Goal: Task Accomplishment & Management: Manage account settings

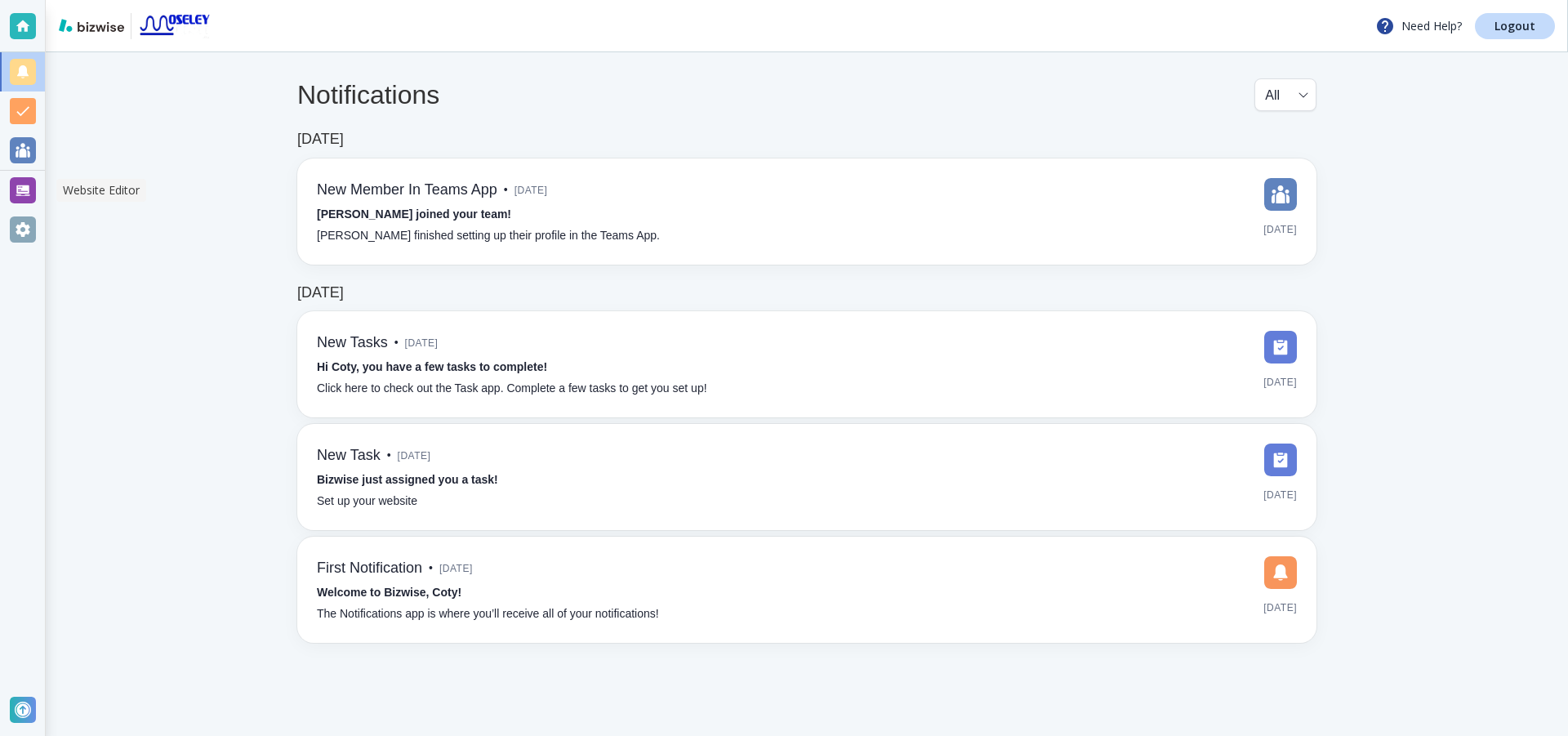
click at [14, 186] on div at bounding box center [22, 191] width 26 height 26
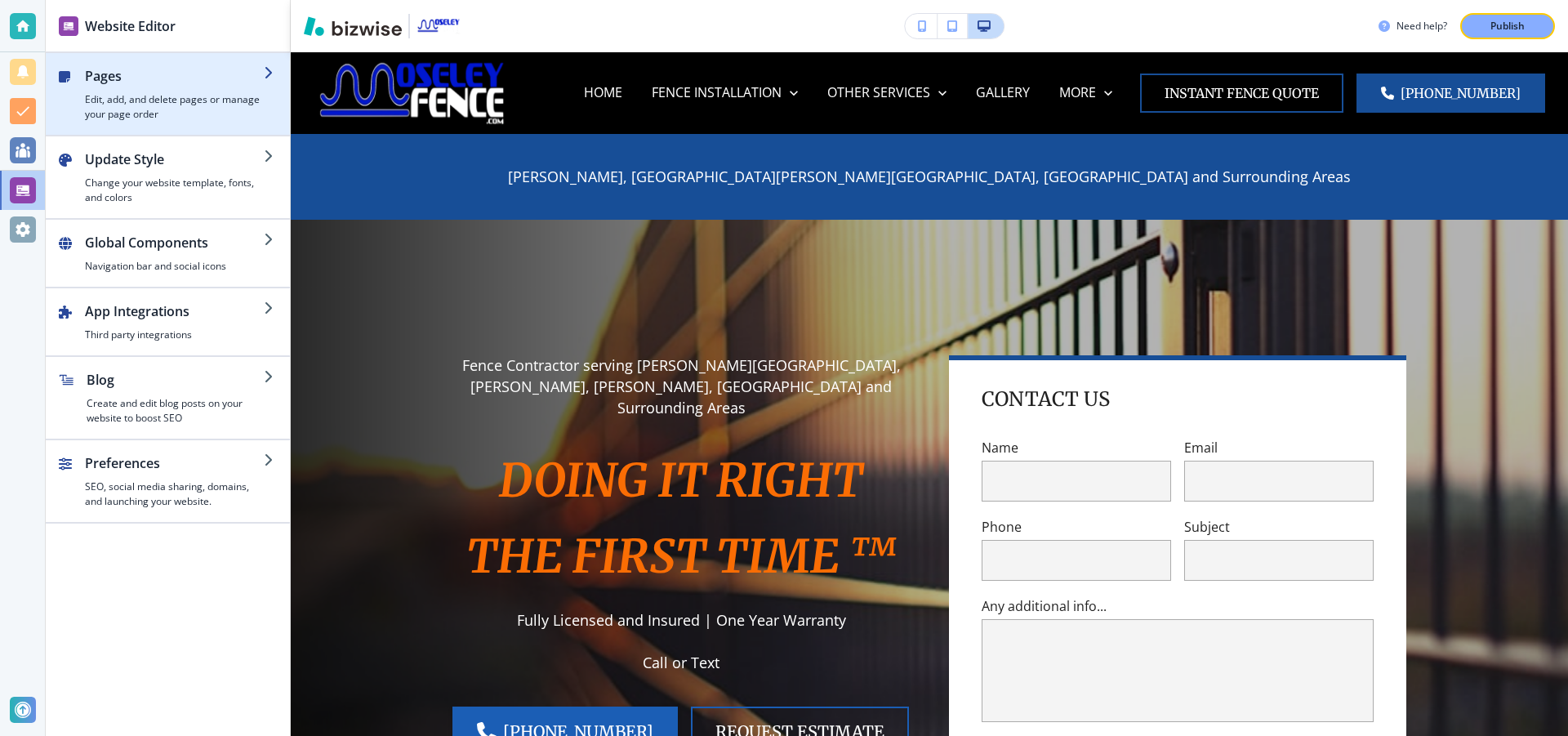
click at [244, 87] on div "button" at bounding box center [173, 89] width 179 height 7
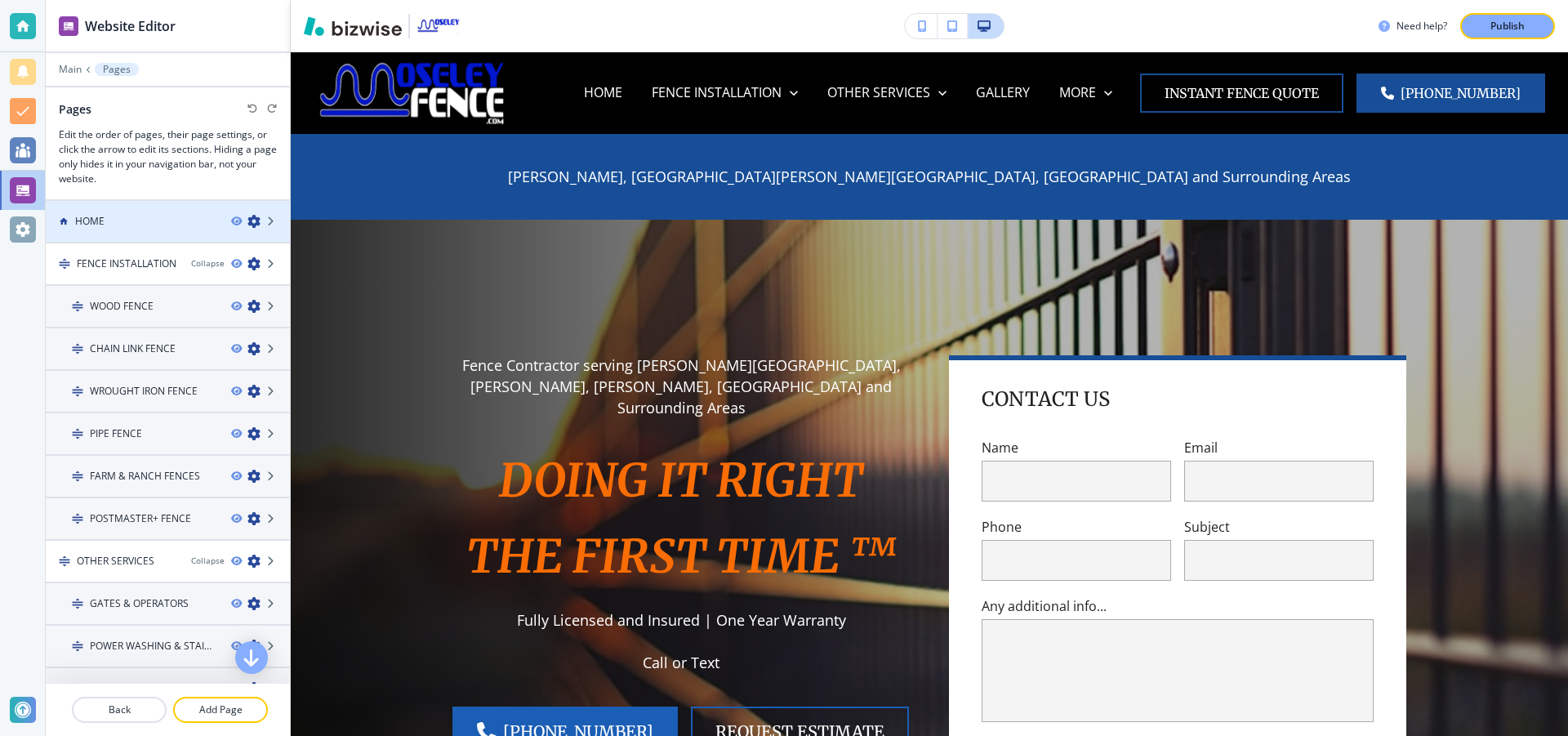
click at [179, 227] on div "HOME" at bounding box center [132, 221] width 172 height 15
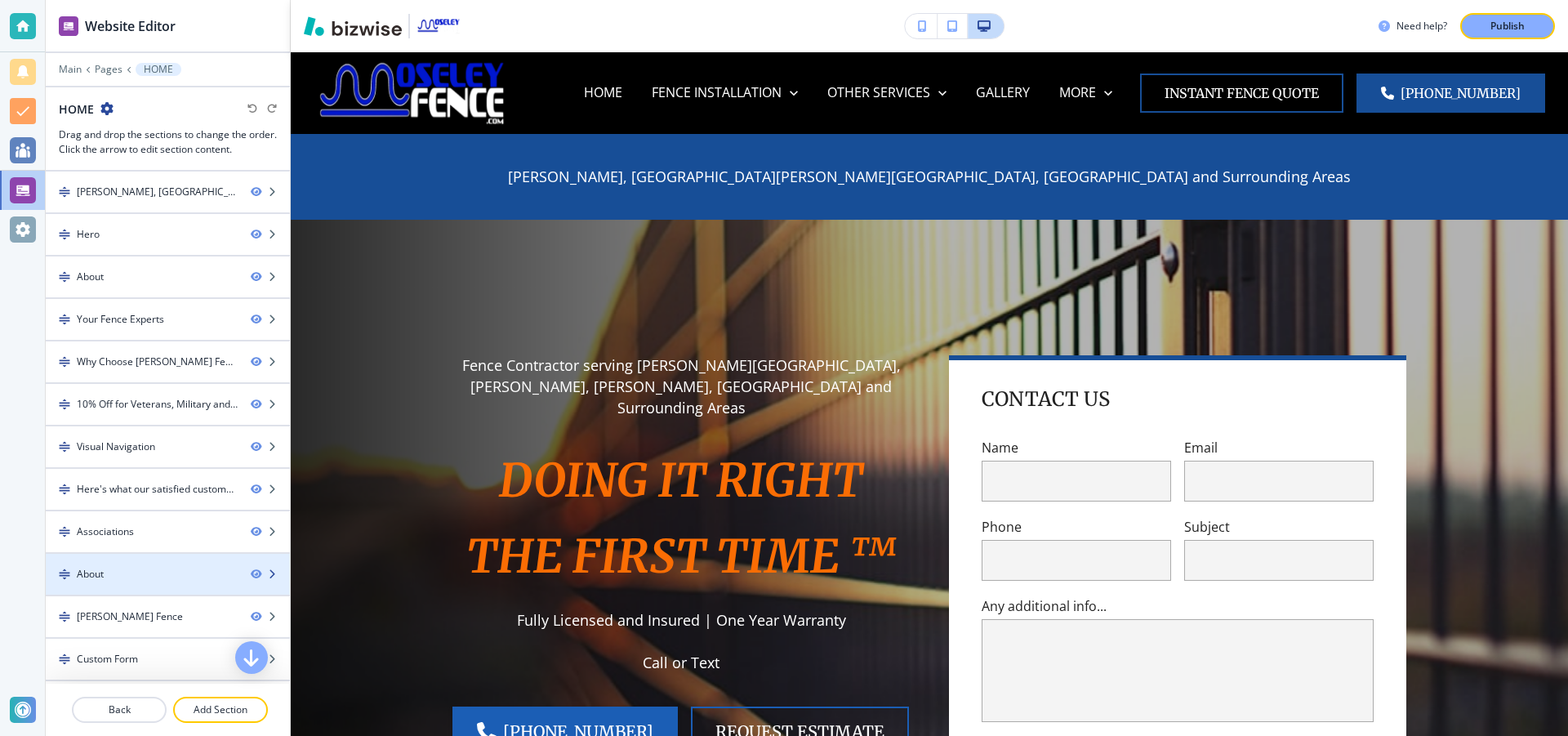
click at [171, 580] on div "About" at bounding box center [141, 574] width 192 height 15
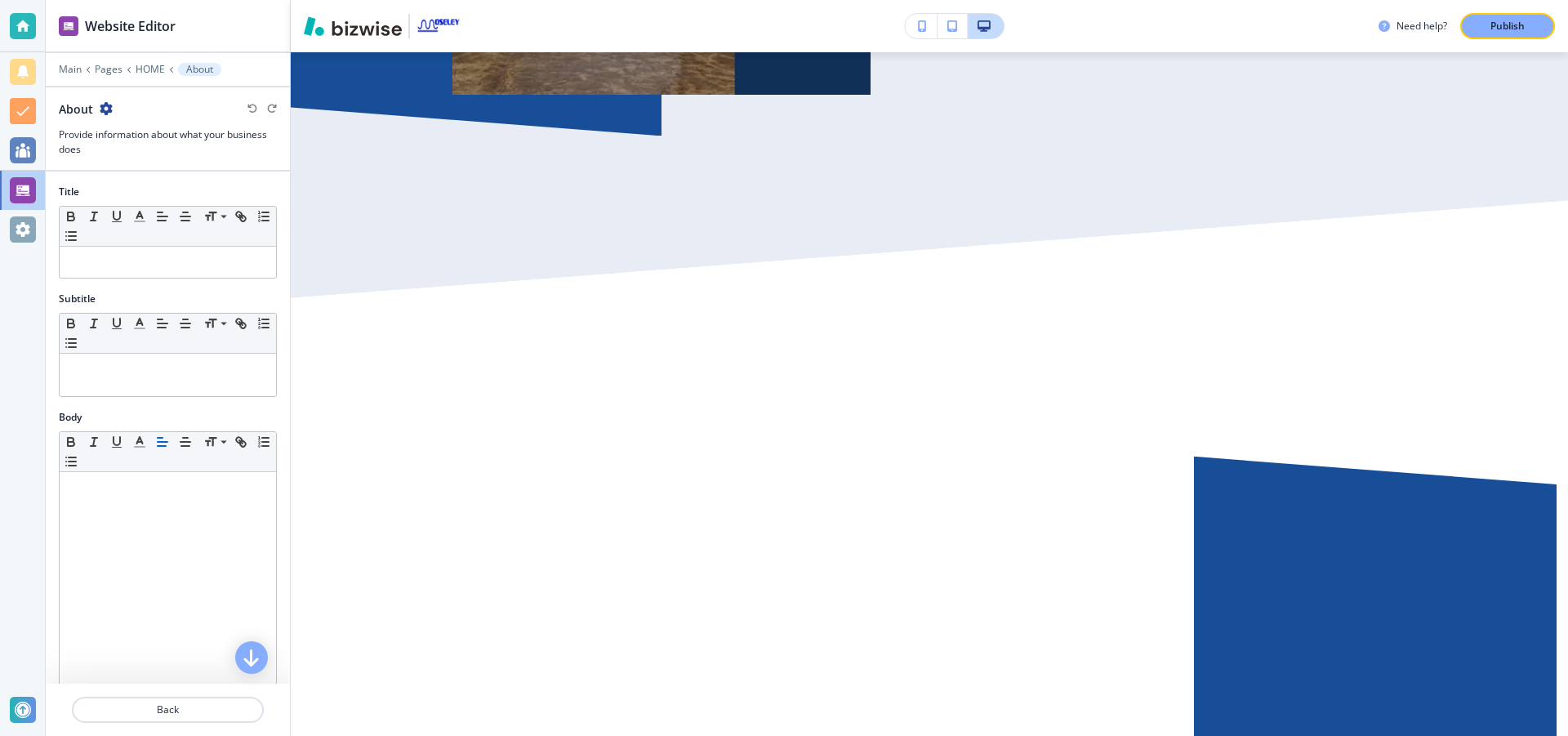
scroll to position [7930, 0]
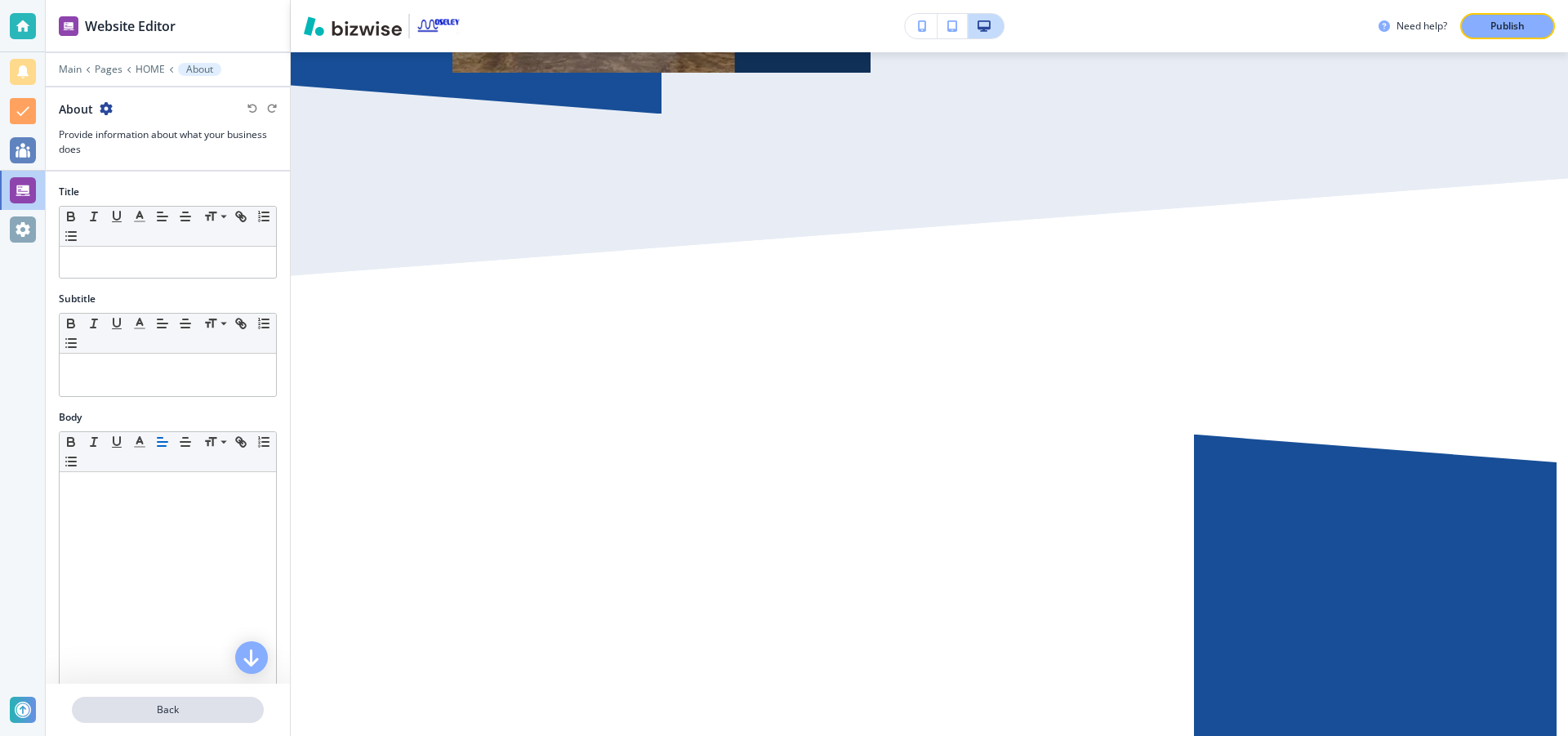
click at [189, 714] on p "Back" at bounding box center [167, 709] width 189 height 15
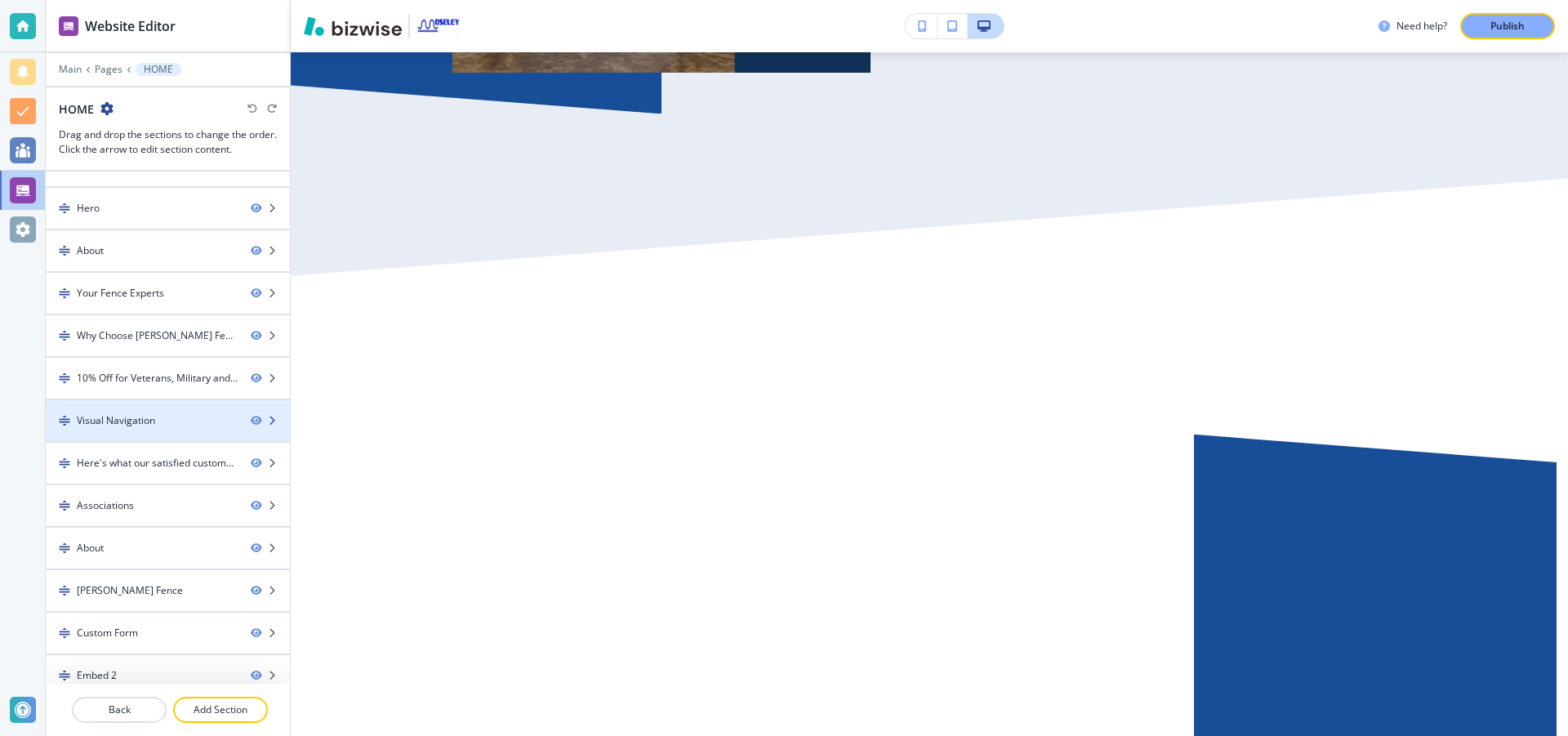
scroll to position [40, 0]
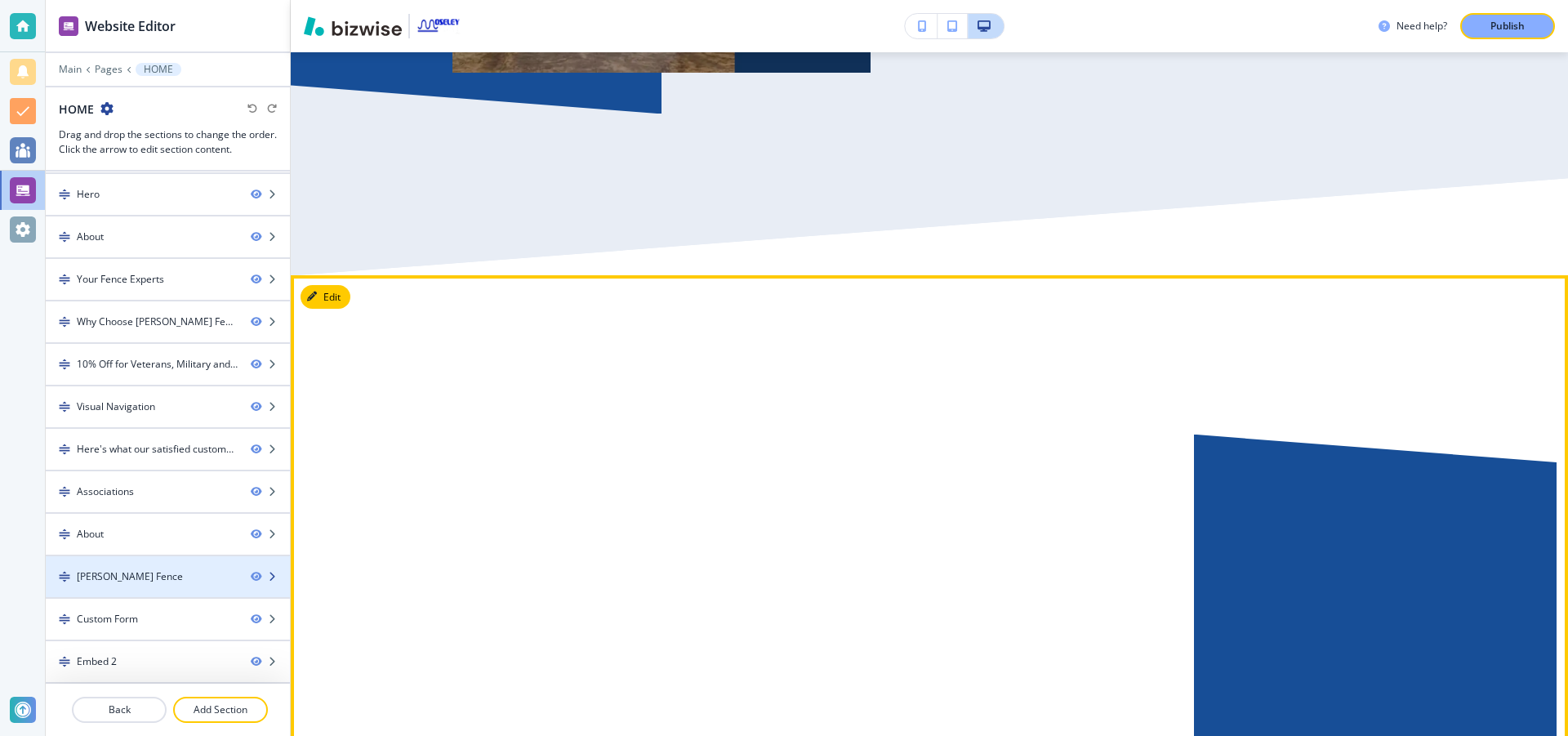
click at [267, 575] on icon "button" at bounding box center [272, 576] width 9 height 9
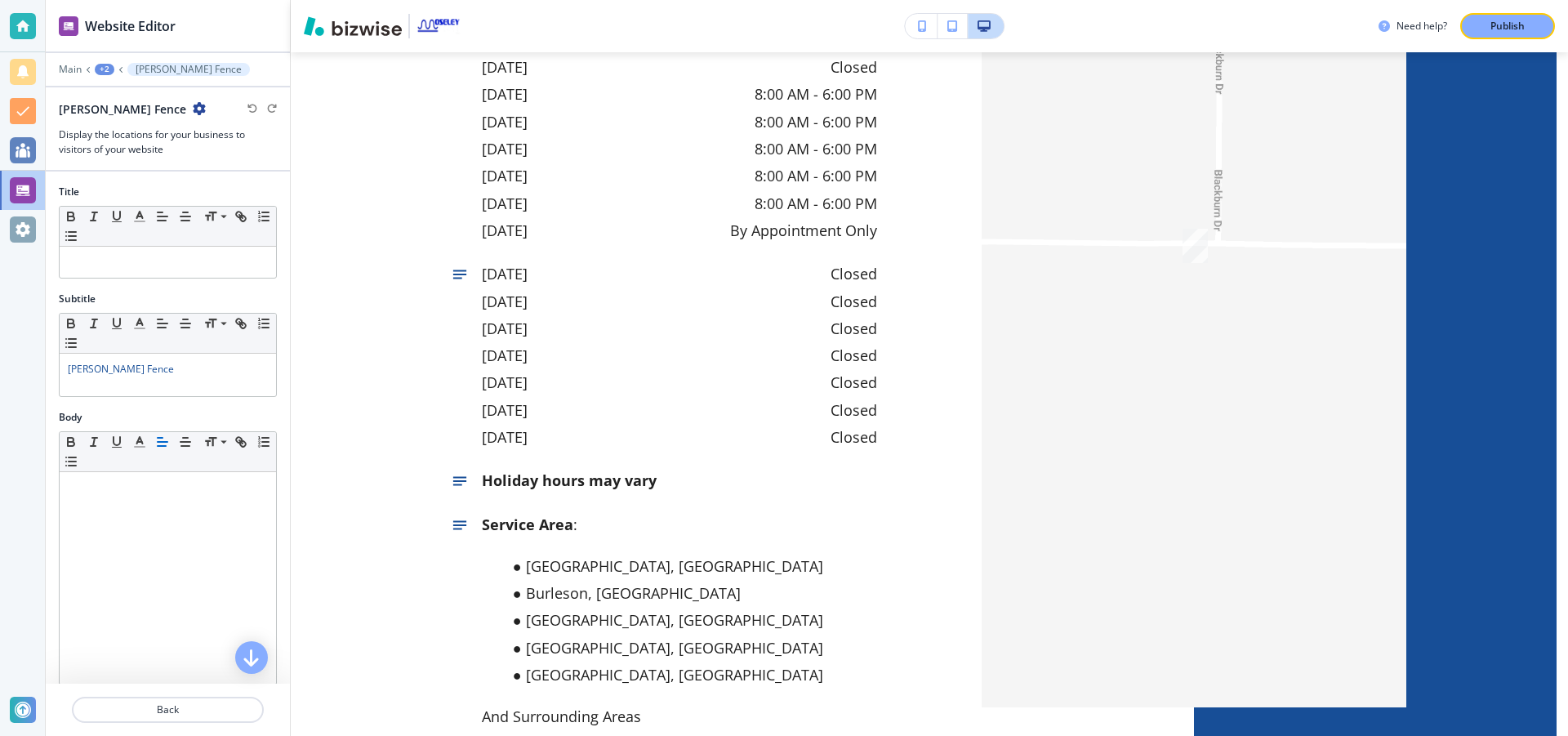
scroll to position [8644, 0]
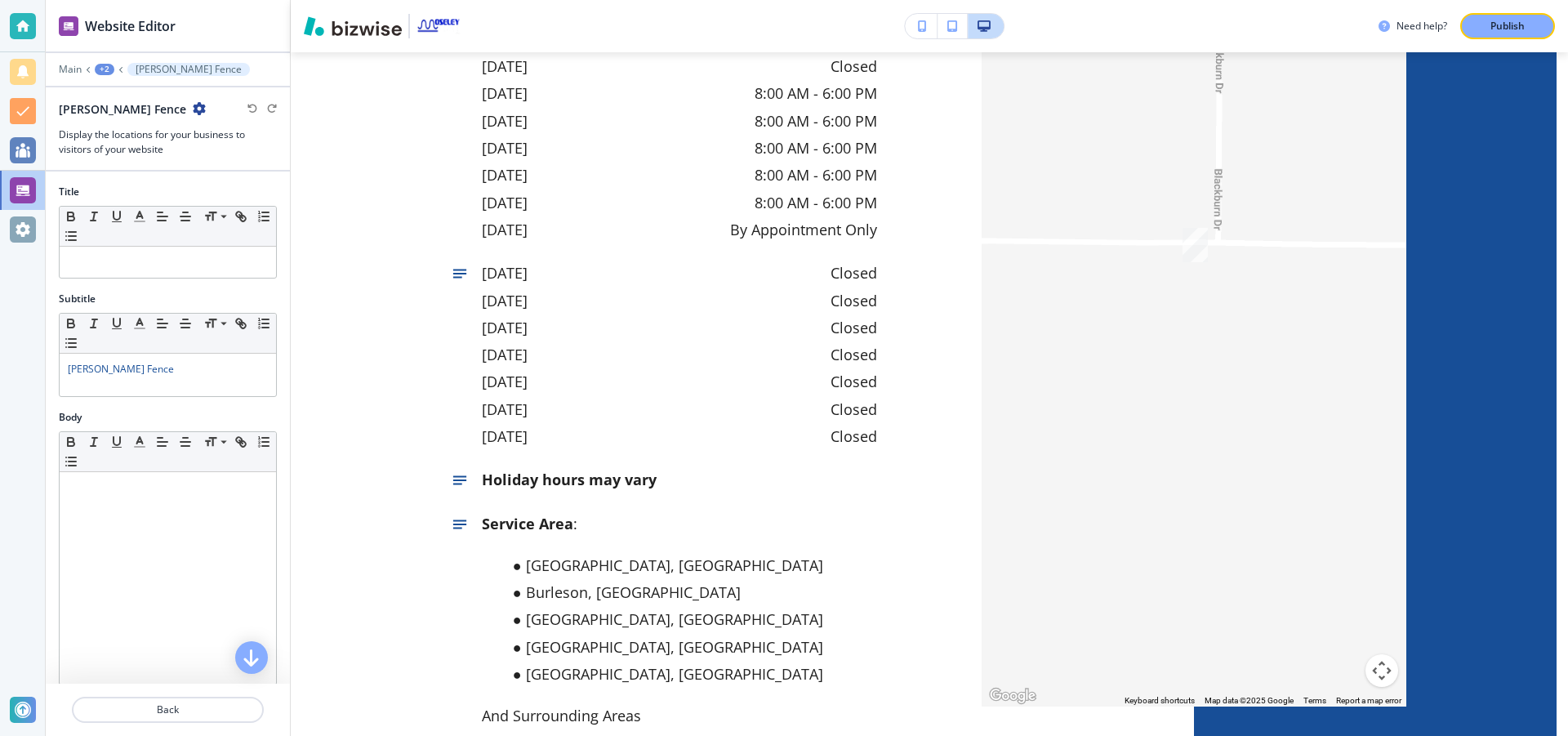
drag, startPoint x: 731, startPoint y: 397, endPoint x: 640, endPoint y: 397, distance: 91.0
drag, startPoint x: 745, startPoint y: 415, endPoint x: 743, endPoint y: 478, distance: 63.0
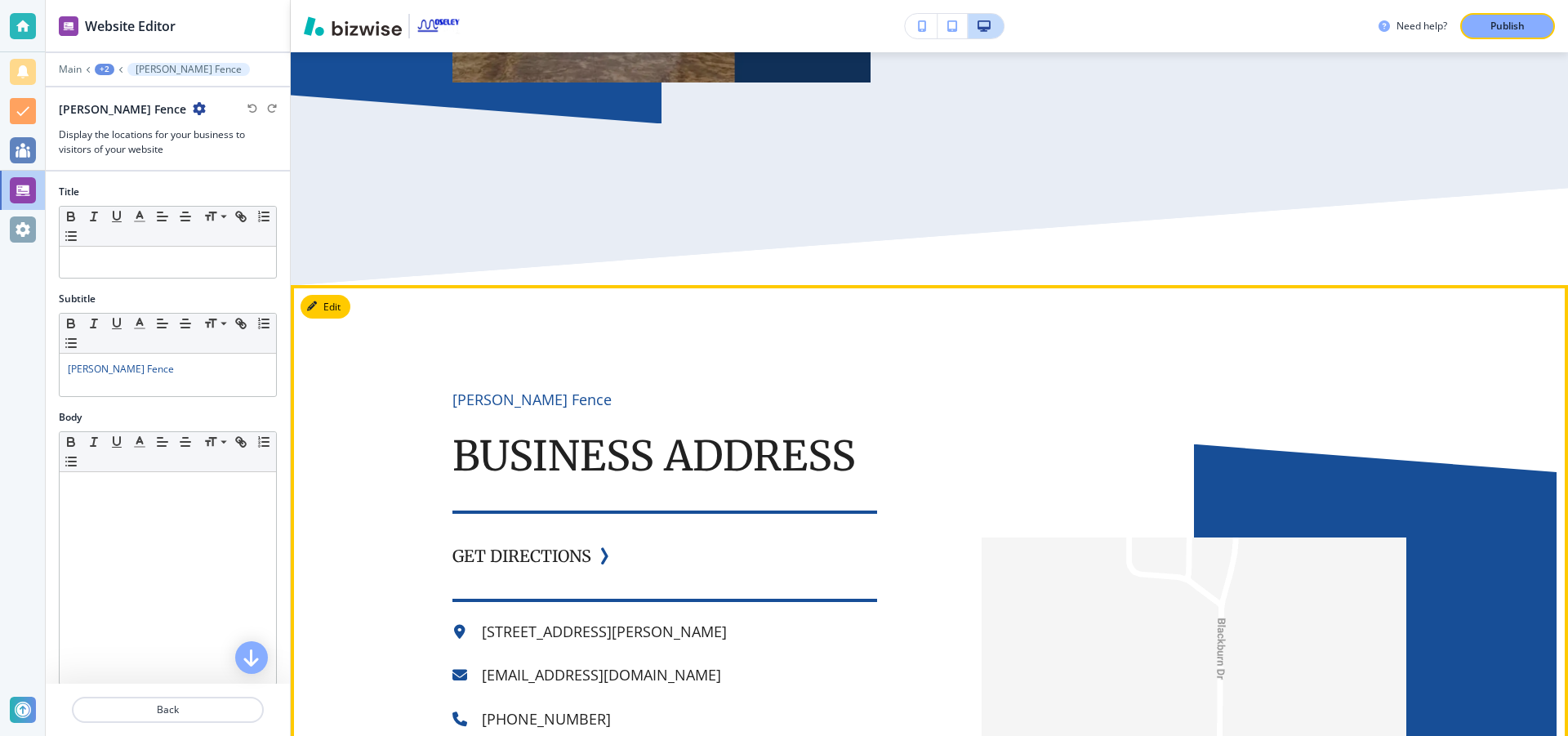
scroll to position [7908, 0]
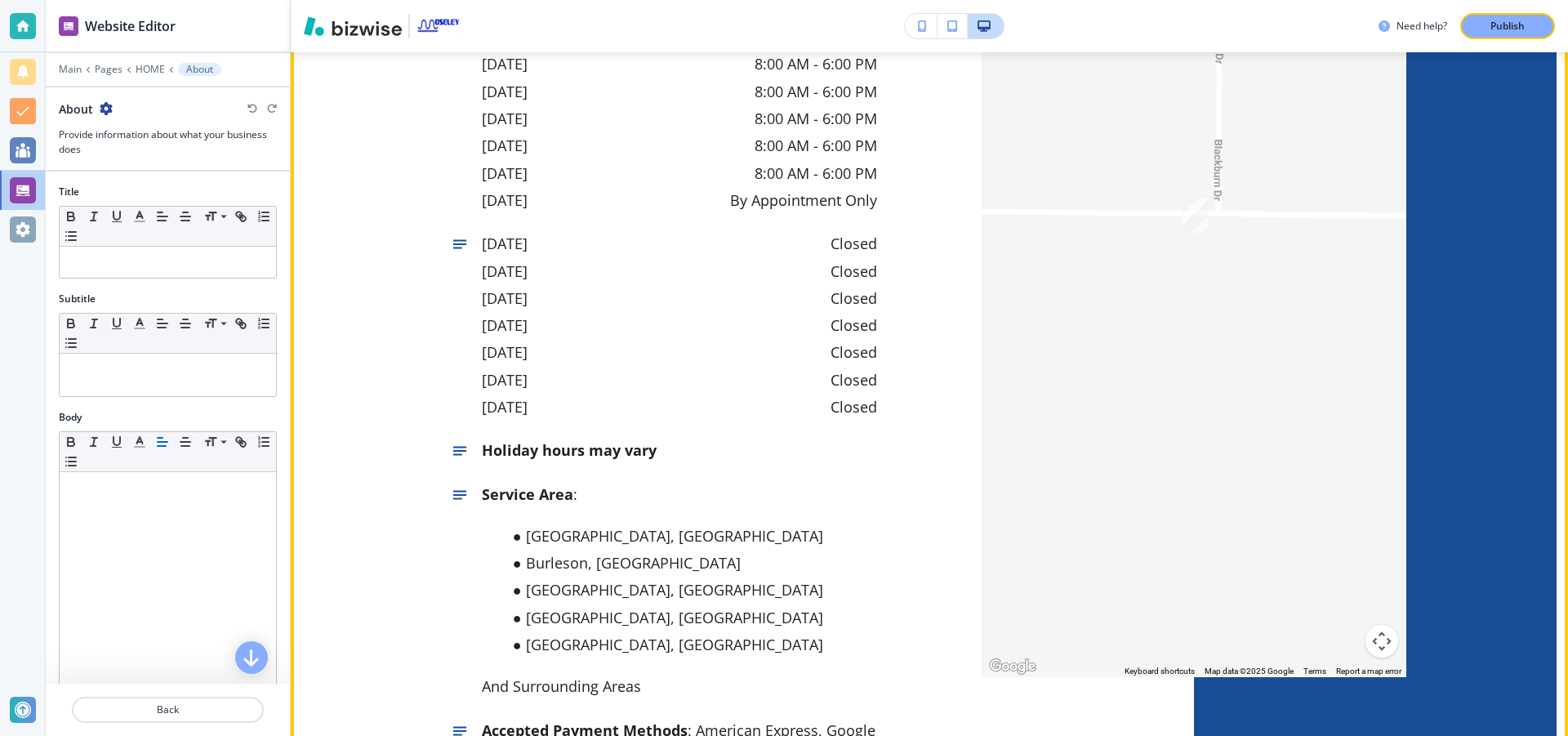
scroll to position [8509, 0]
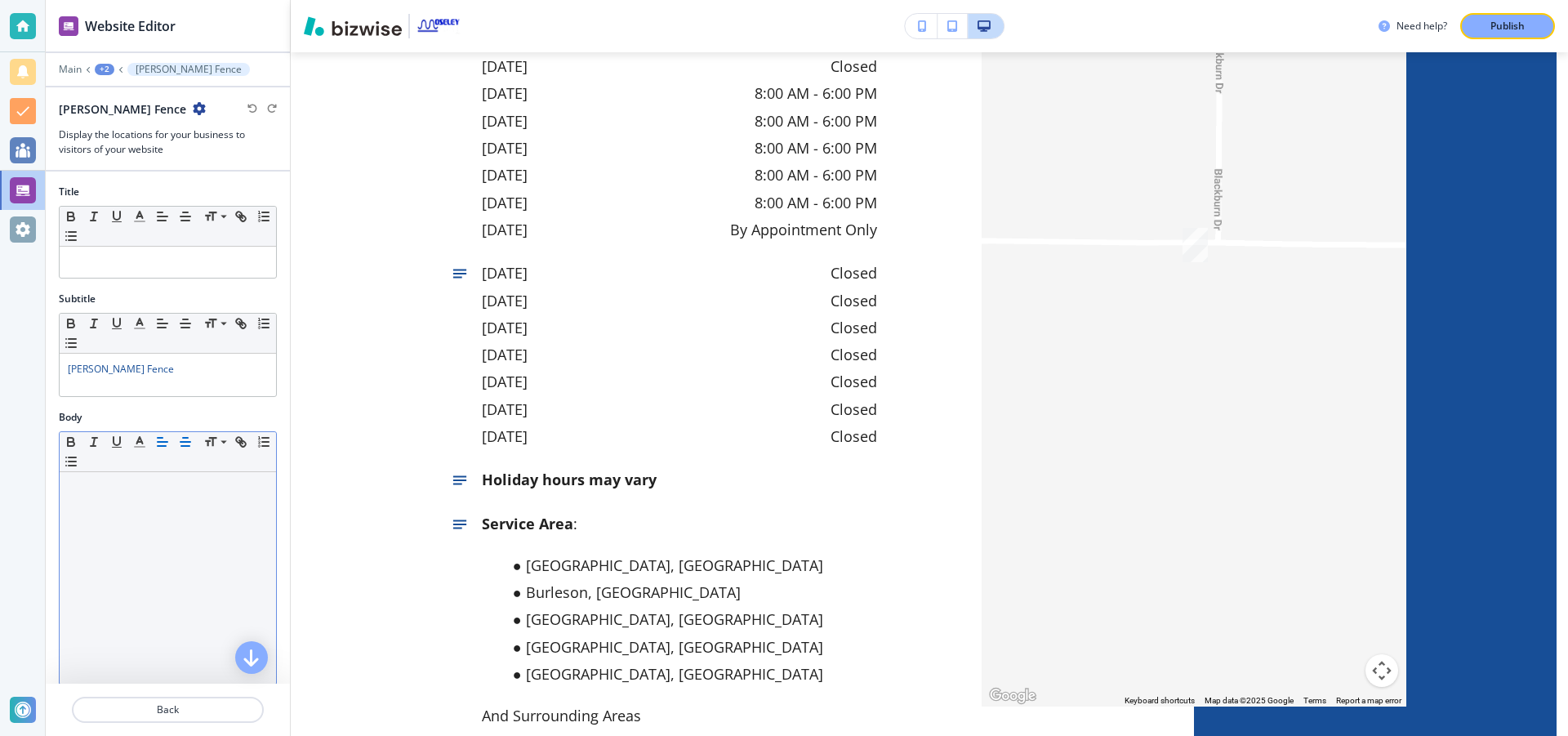
scroll to position [245, 0]
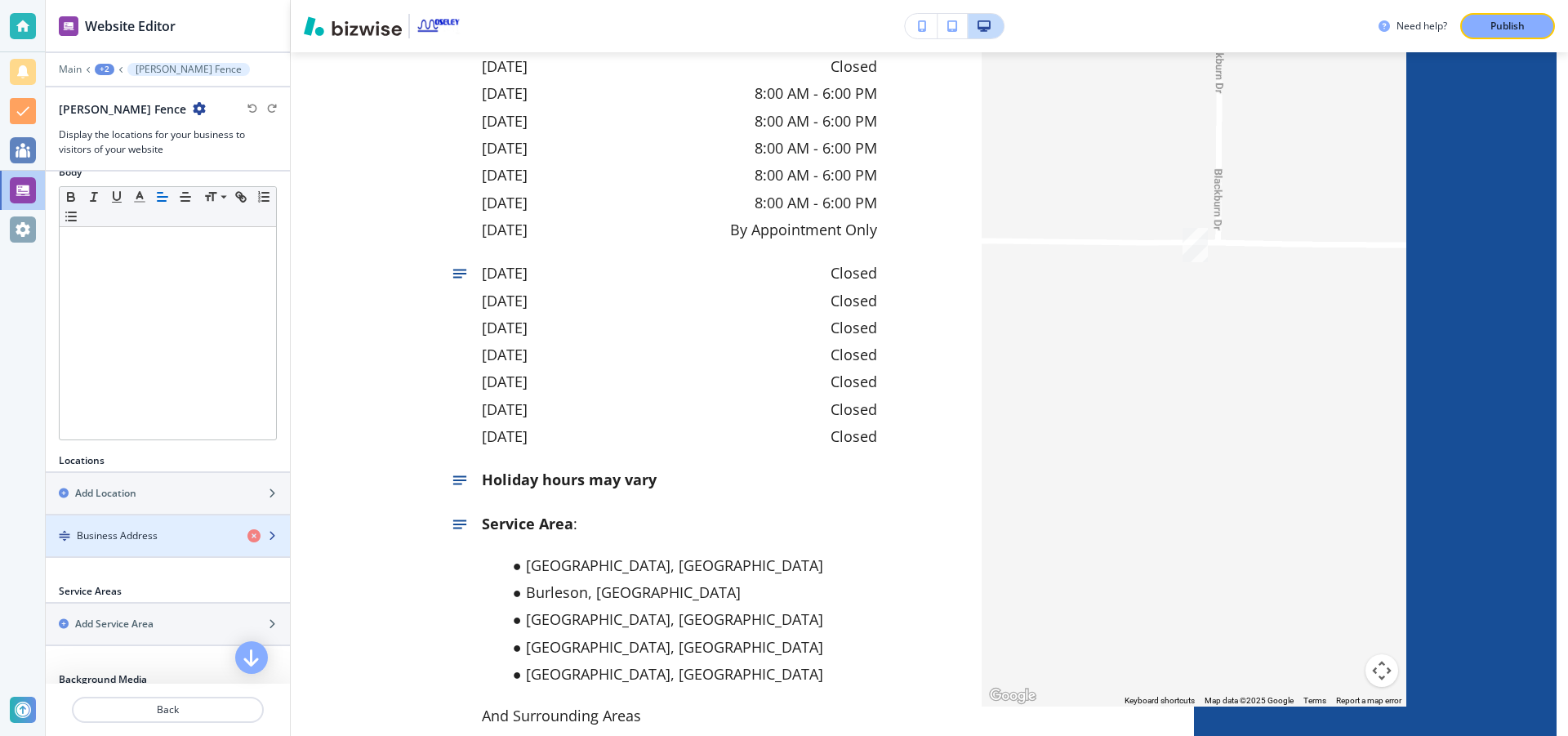
click at [267, 532] on icon "button" at bounding box center [272, 536] width 9 height 9
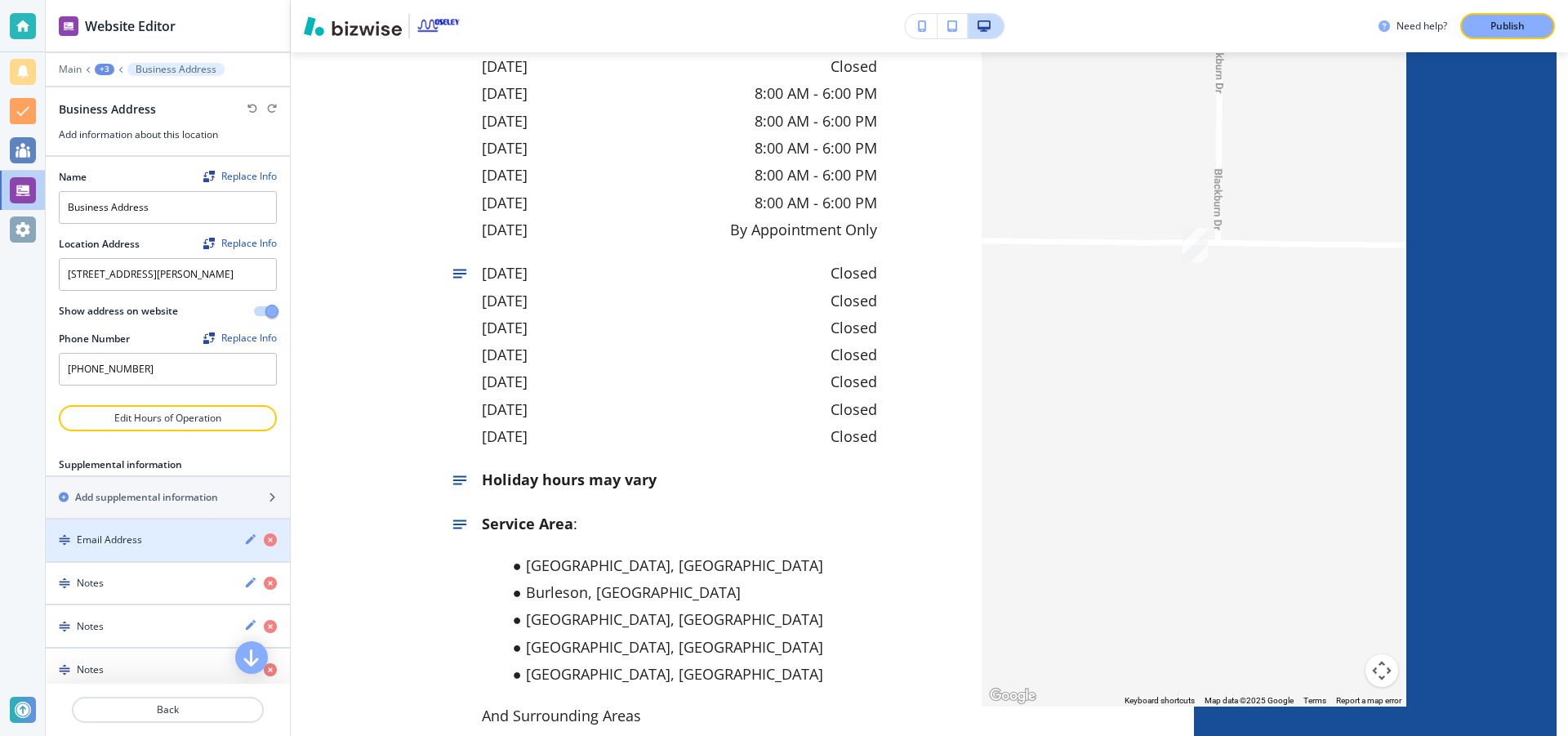
click at [244, 538] on icon "button" at bounding box center [250, 538] width 13 height 13
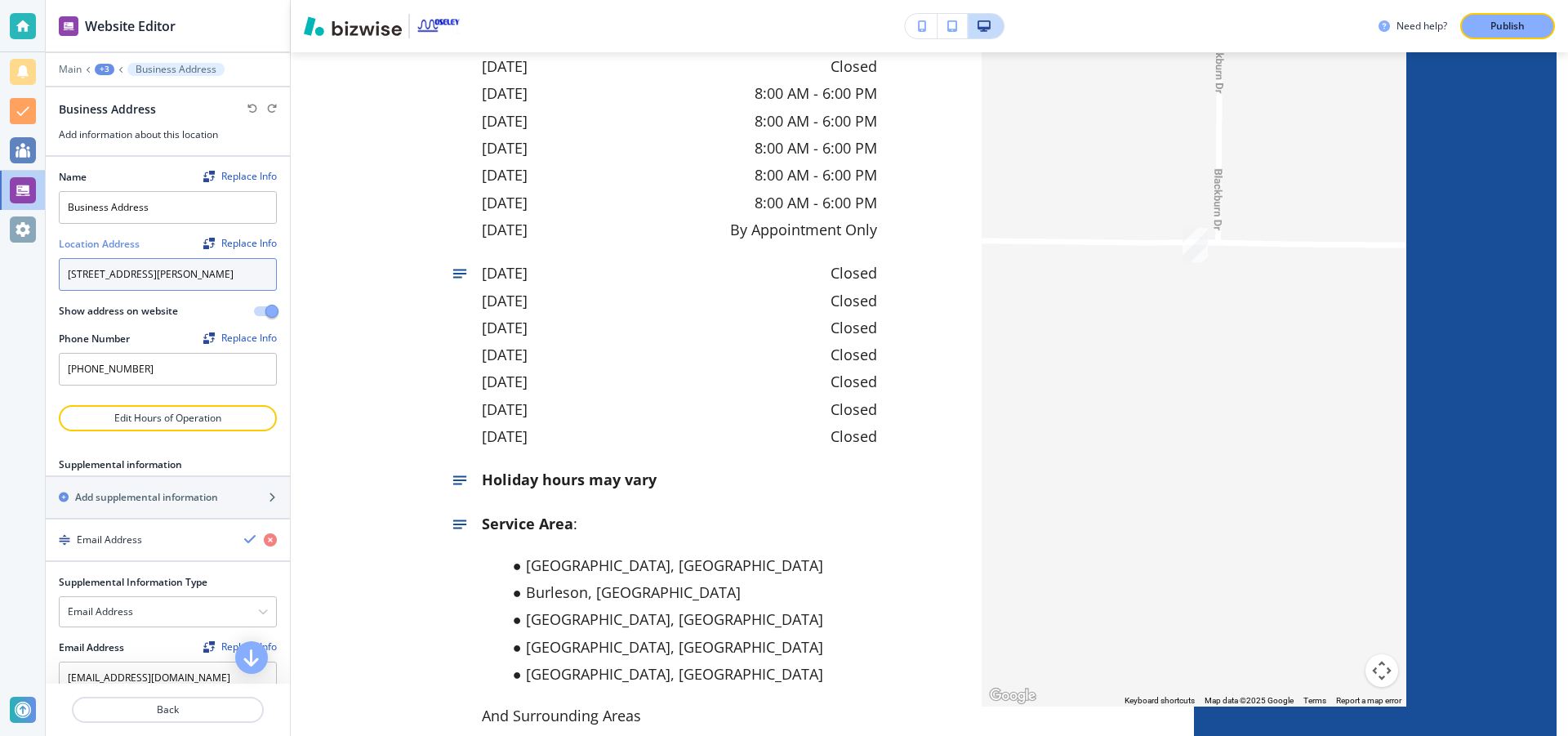
click at [253, 278] on textarea "[STREET_ADDRESS][PERSON_NAME]" at bounding box center [167, 274] width 218 height 33
type textarea "3"
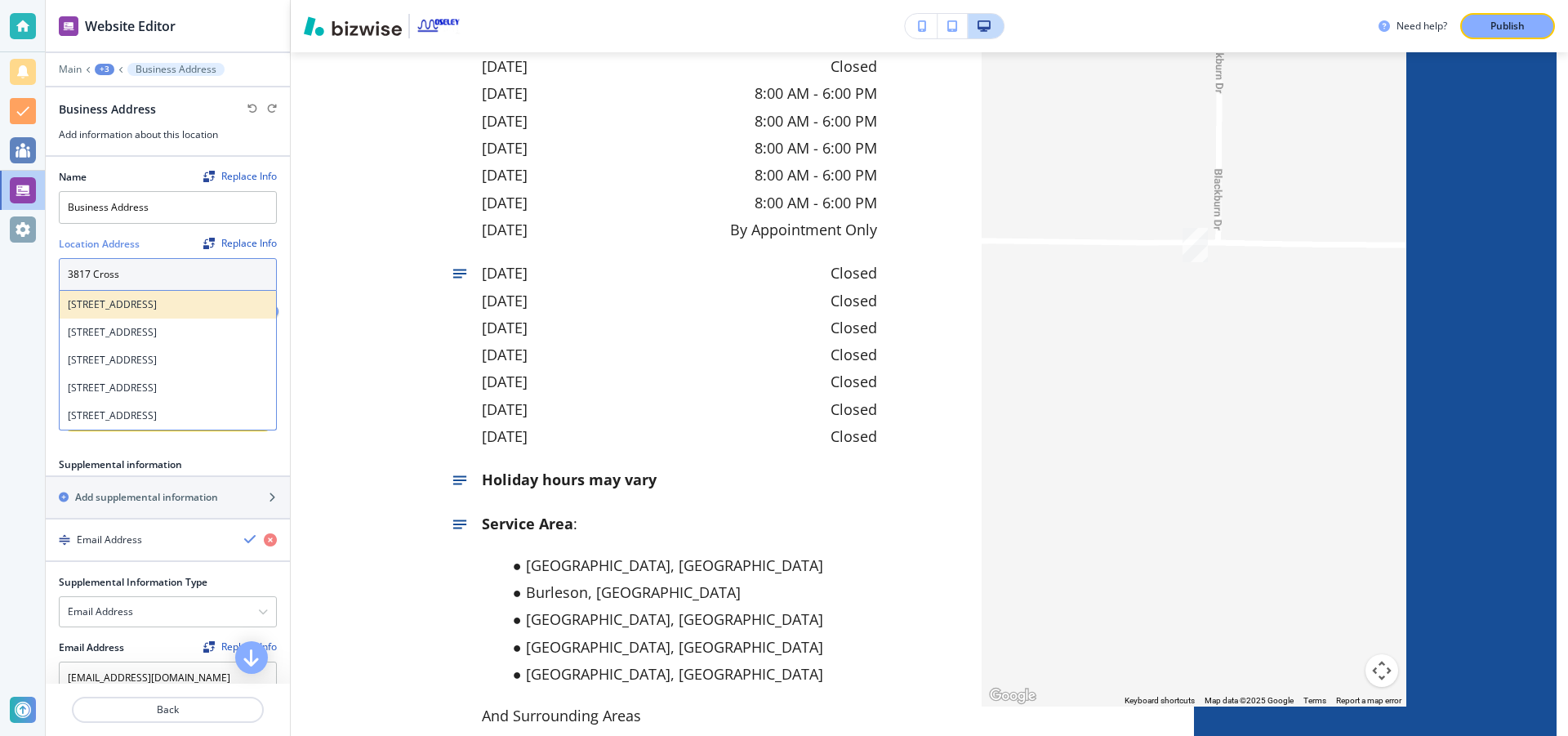
click at [139, 305] on h4 "[STREET_ADDRESS]" at bounding box center [168, 305] width 200 height 15
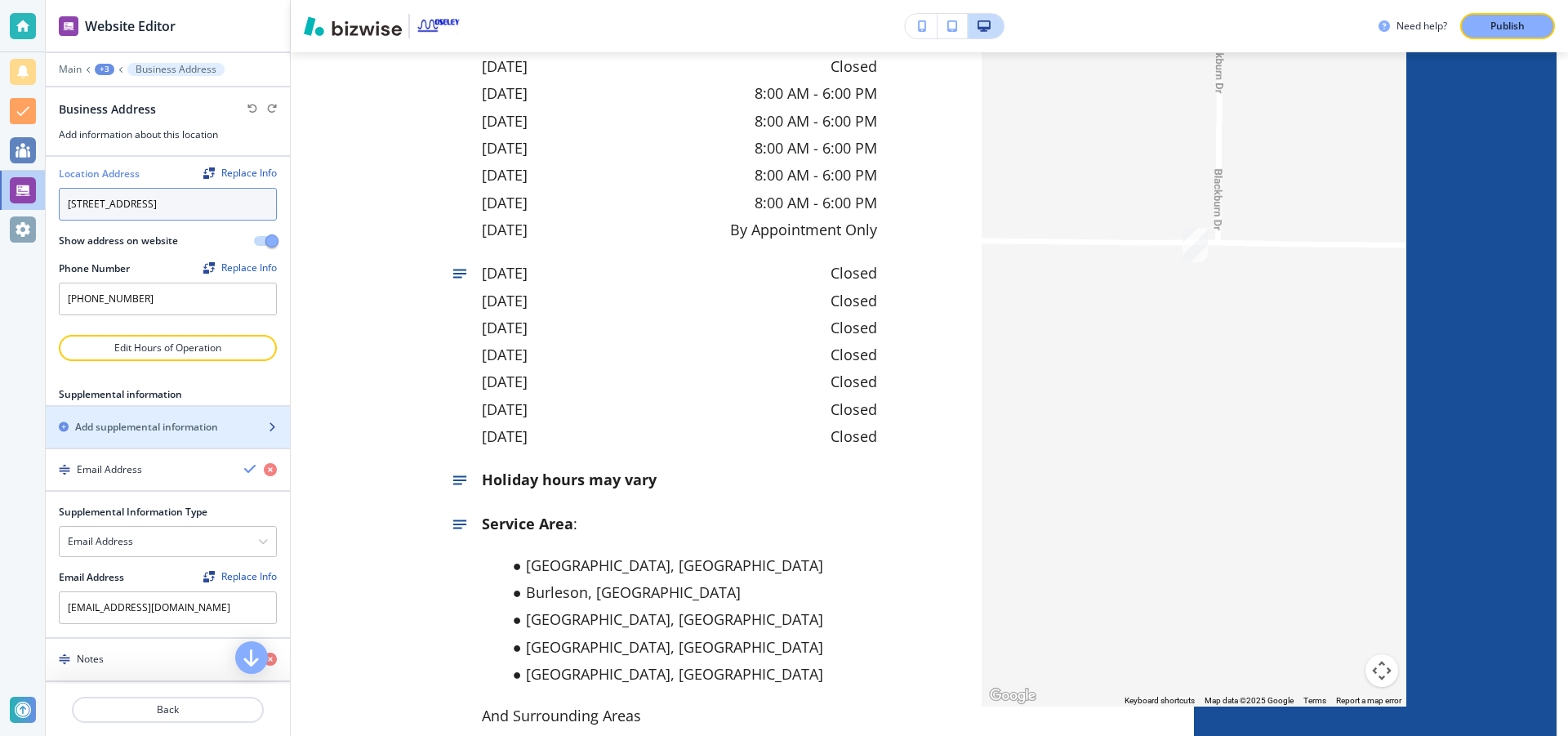
scroll to position [182, 0]
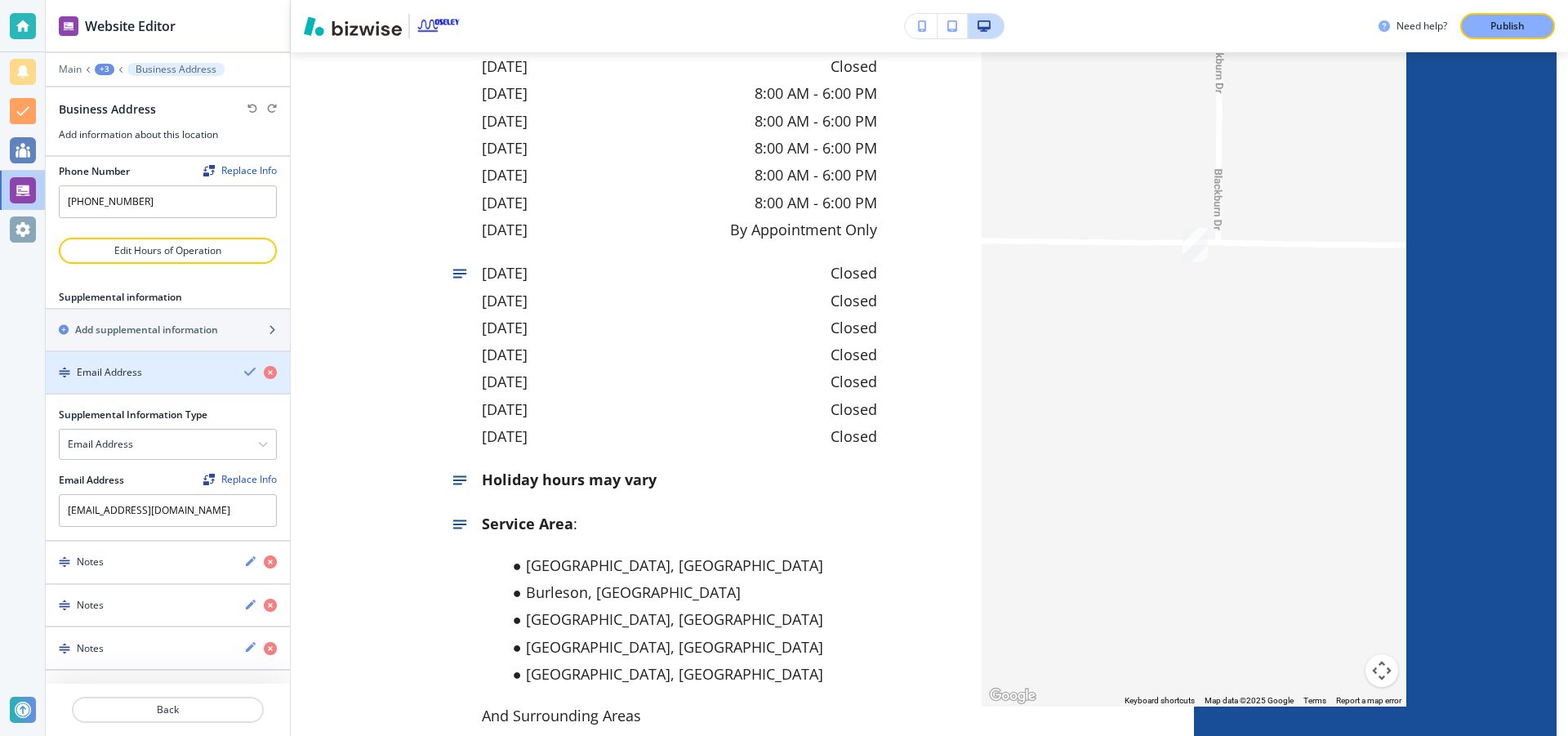
click at [208, 377] on div "Email Address" at bounding box center [138, 372] width 185 height 15
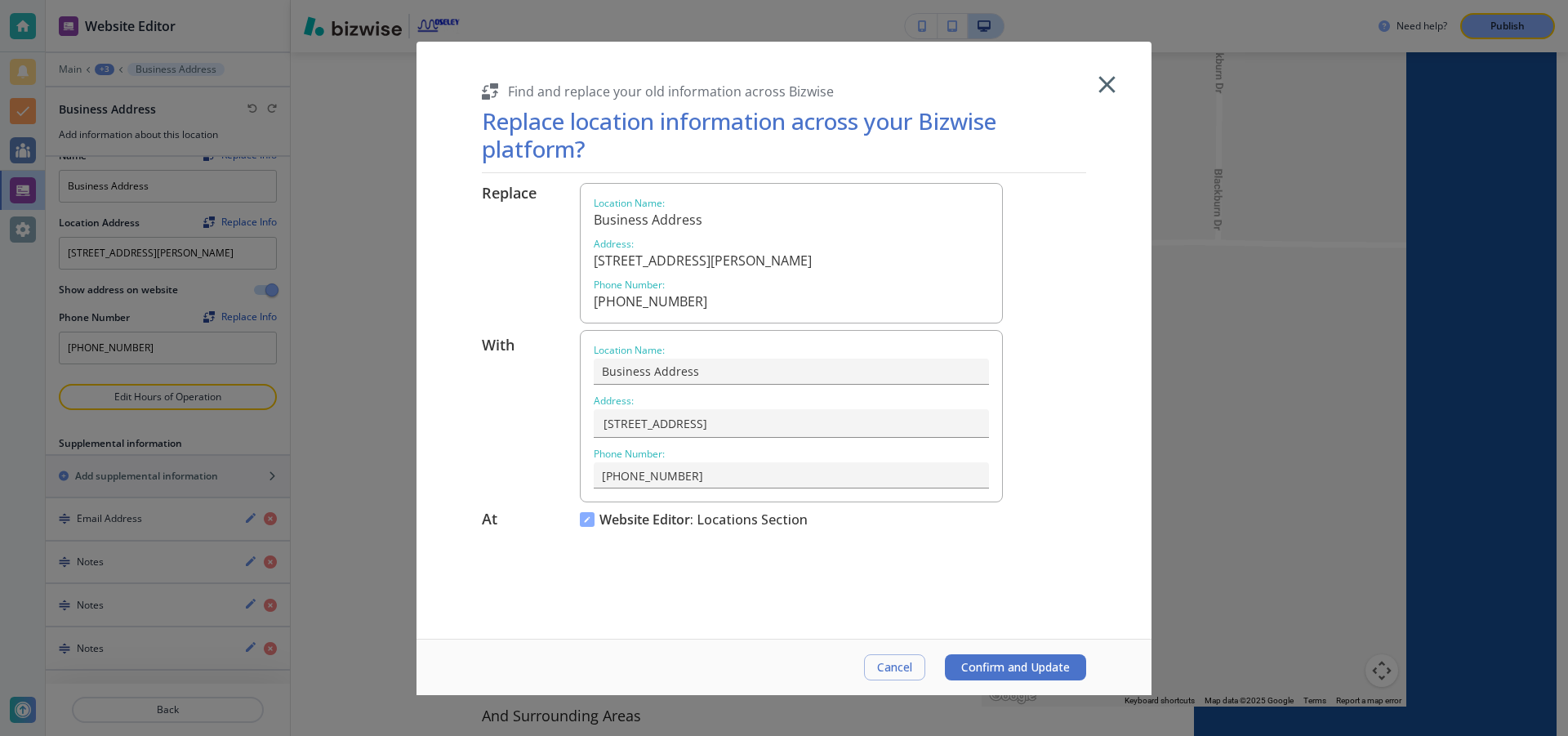
scroll to position [22, 0]
click at [838, 261] on h6 "[STREET_ADDRESS][PERSON_NAME]" at bounding box center [791, 261] width 395 height 16
click at [1027, 663] on span "Confirm and Update" at bounding box center [1016, 667] width 109 height 13
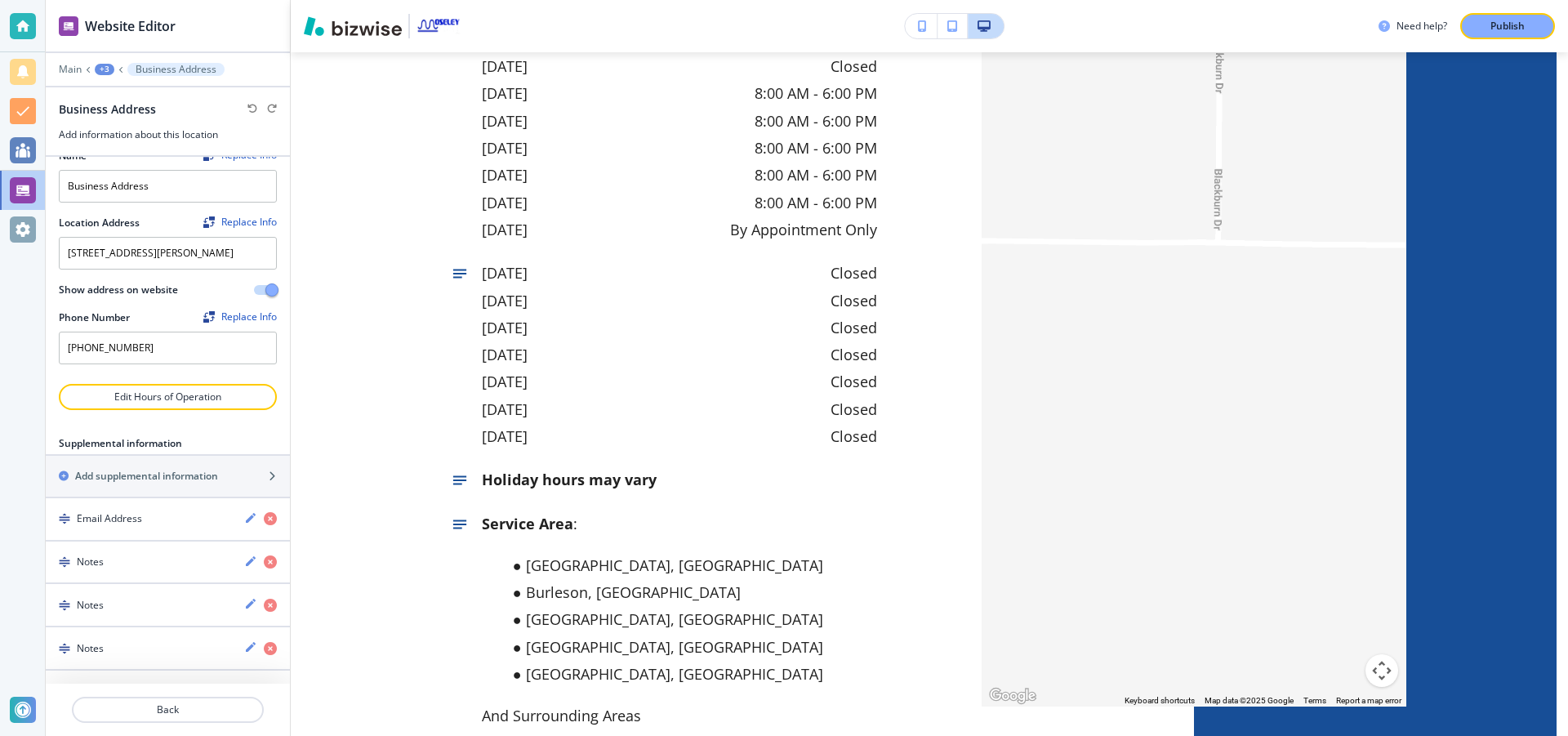
type textarea "[STREET_ADDRESS]"
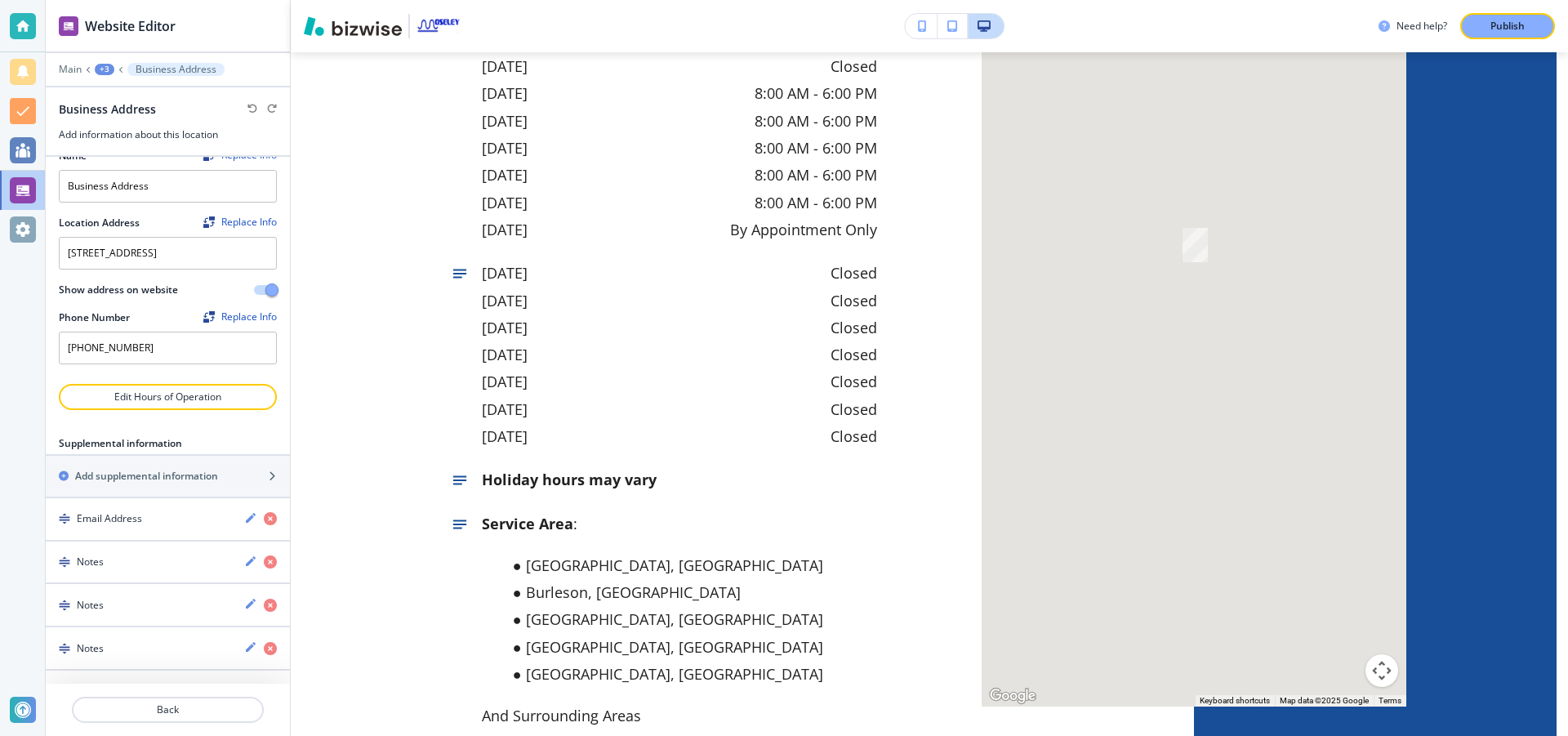
scroll to position [36, 0]
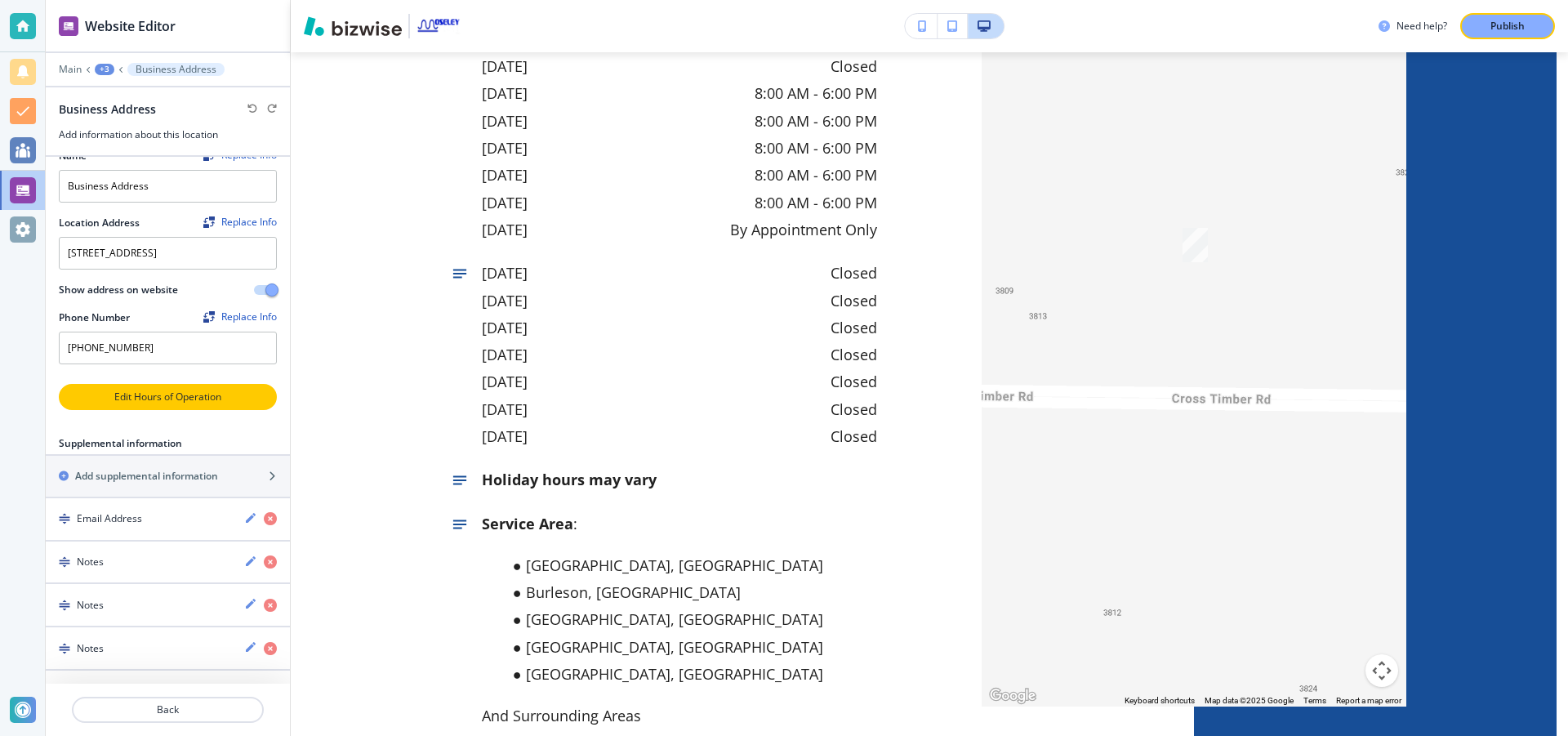
click at [164, 395] on p "Edit Hours of Operation" at bounding box center [167, 397] width 215 height 15
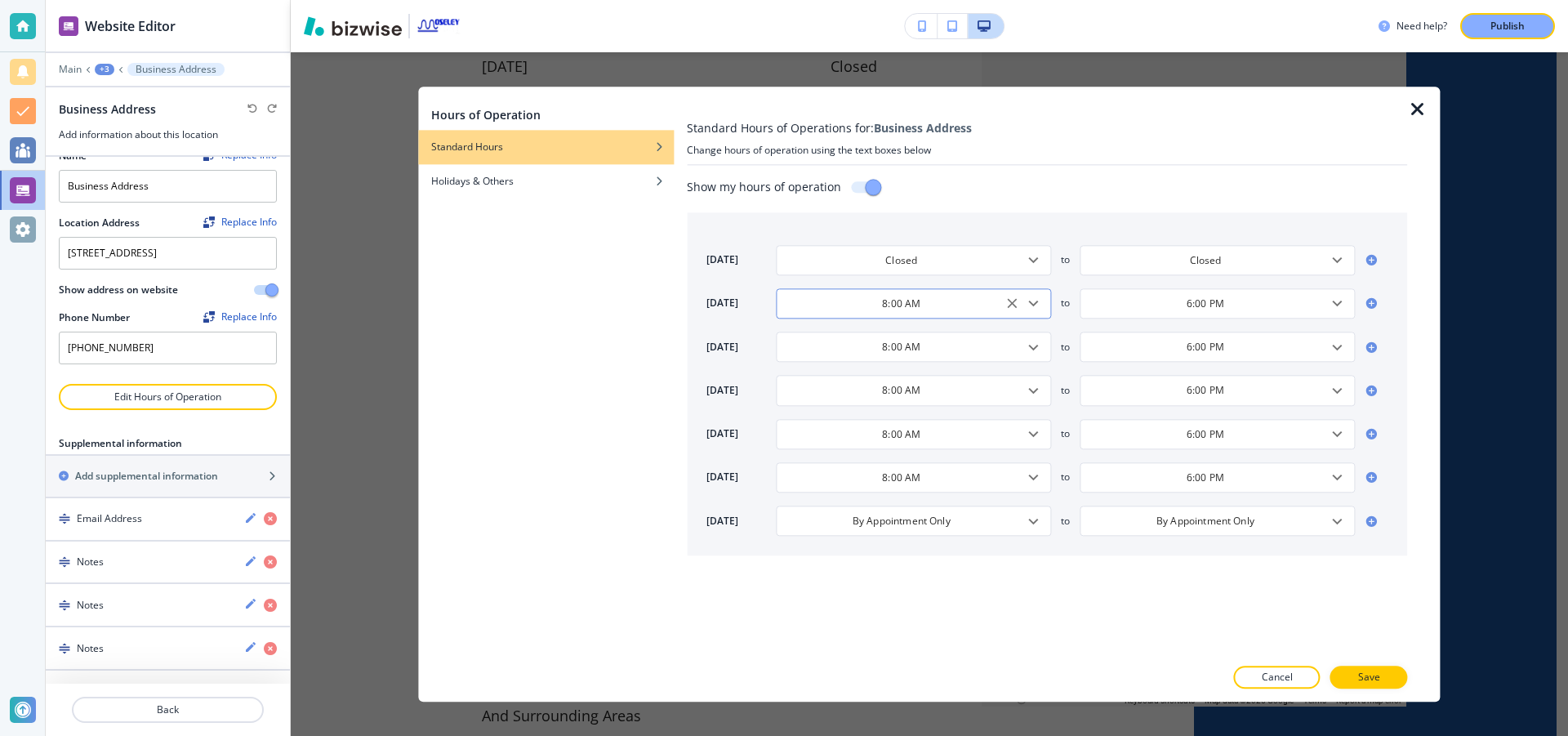
click at [1028, 305] on icon "Open" at bounding box center [1033, 304] width 20 height 20
click at [853, 438] on li "9:00 AM" at bounding box center [838, 437] width 124 height 24
type input "9:00 AM"
click at [1336, 299] on icon "Open" at bounding box center [1338, 304] width 20 height 20
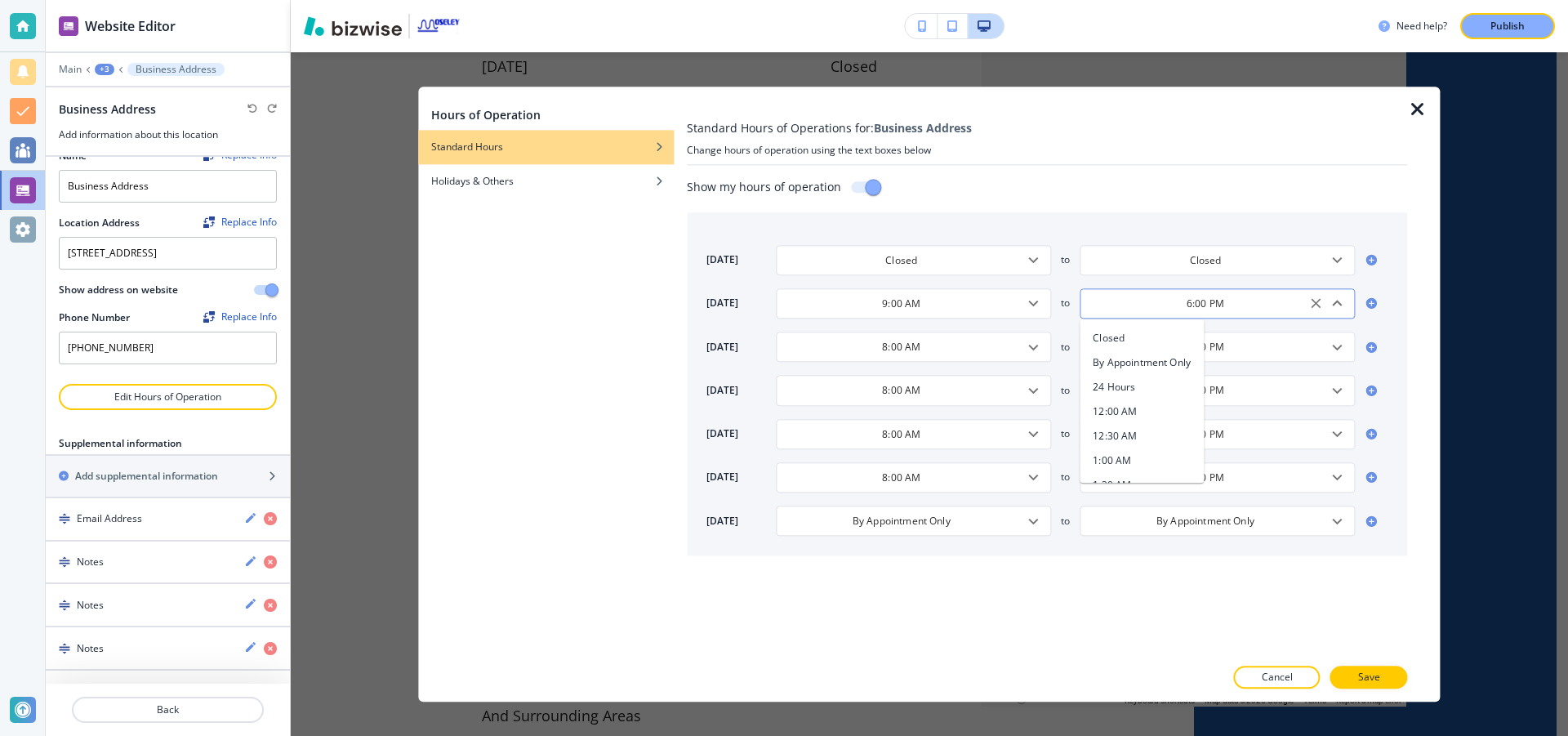
scroll to position [824, 0]
click at [1139, 419] on li "5:00 PM" at bounding box center [1142, 421] width 124 height 24
type input "5:00 PM"
click at [1030, 352] on icon "Open" at bounding box center [1033, 347] width 20 height 20
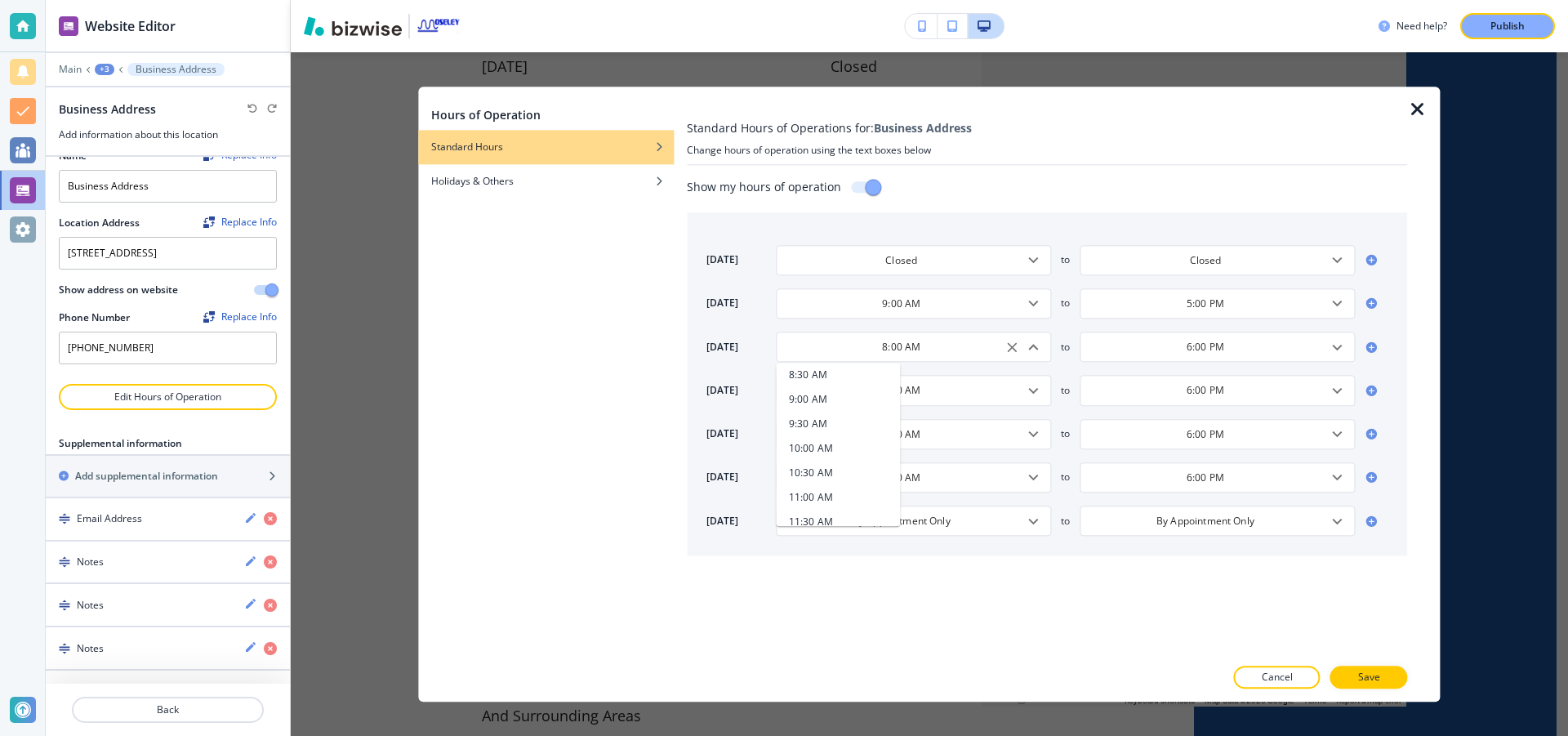
click at [862, 400] on li "9:00 AM" at bounding box center [838, 399] width 124 height 24
type input "9:00 AM"
click at [1339, 347] on icon "Open" at bounding box center [1338, 348] width 9 height 6
click at [1155, 459] on li "5:00 PM" at bounding box center [1142, 465] width 124 height 24
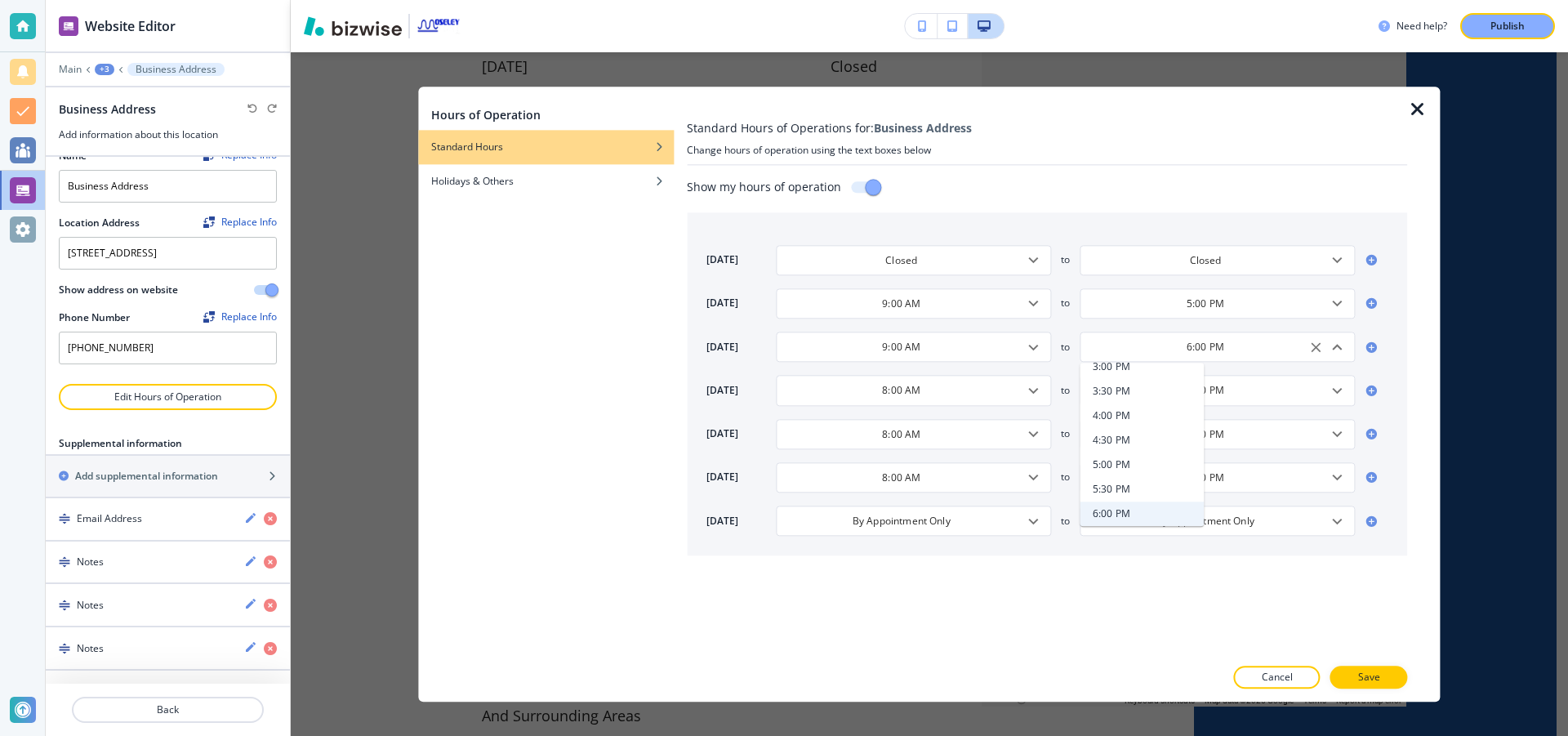
type input "5:00 PM"
click at [1035, 397] on icon "Open" at bounding box center [1033, 390] width 20 height 20
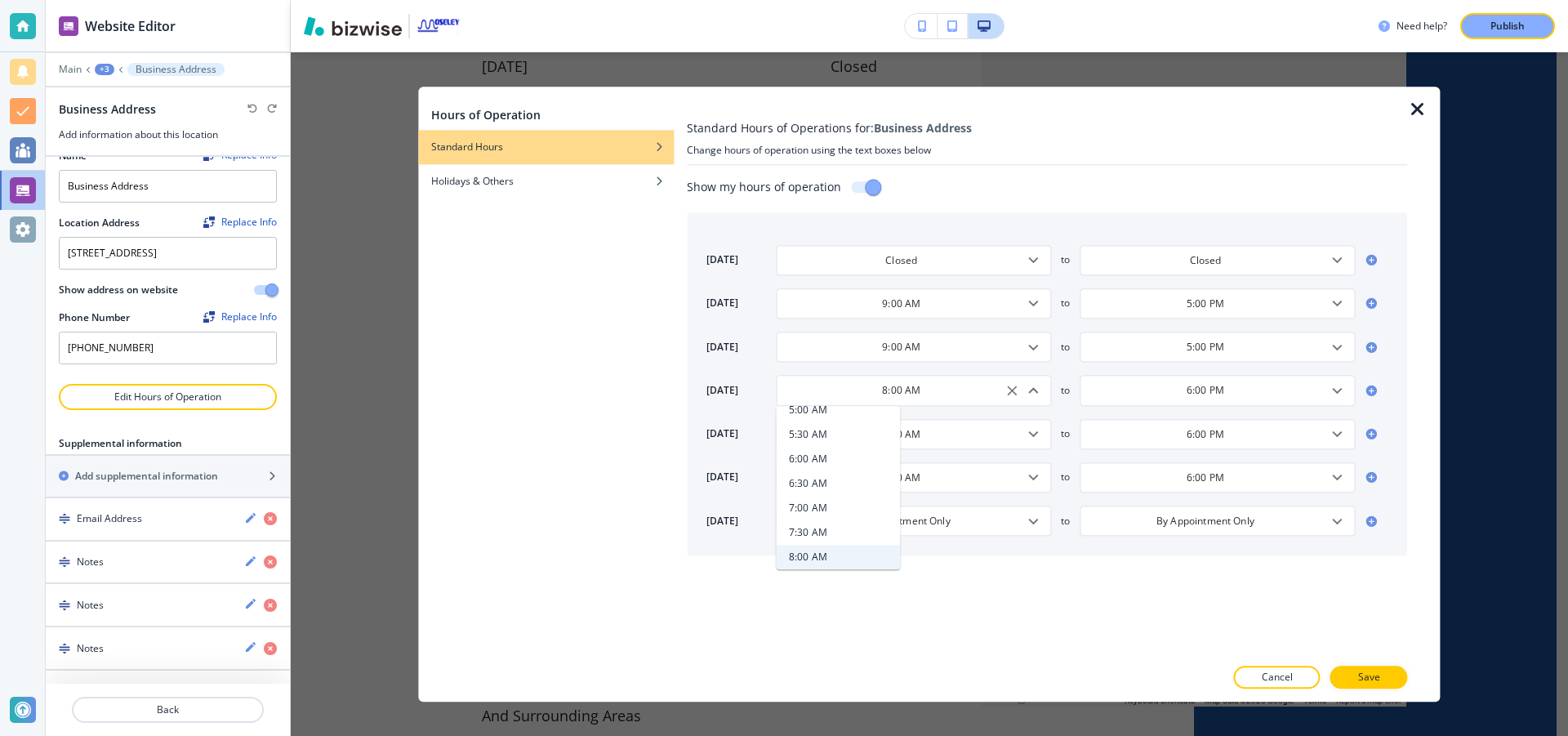
scroll to position [497, 0]
click at [837, 443] on li "9:00 AM" at bounding box center [838, 443] width 124 height 24
type input "9:00 AM"
click at [1340, 393] on icon "Open" at bounding box center [1338, 390] width 20 height 20
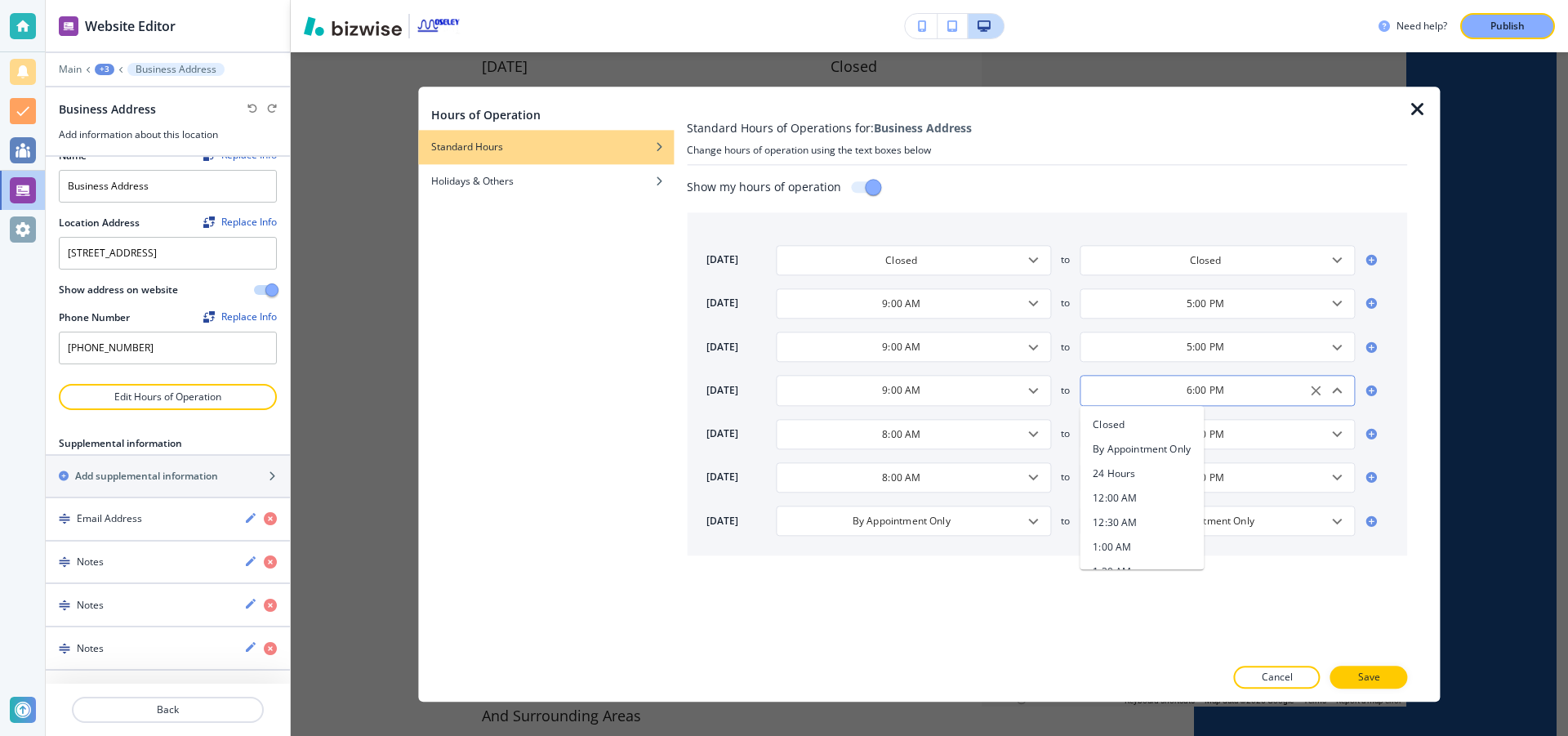
scroll to position [824, 0]
click at [1151, 506] on li "5:00 PM" at bounding box center [1142, 508] width 124 height 24
type input "5:00 PM"
click at [1035, 436] on icon "Open" at bounding box center [1032, 434] width 9 height 6
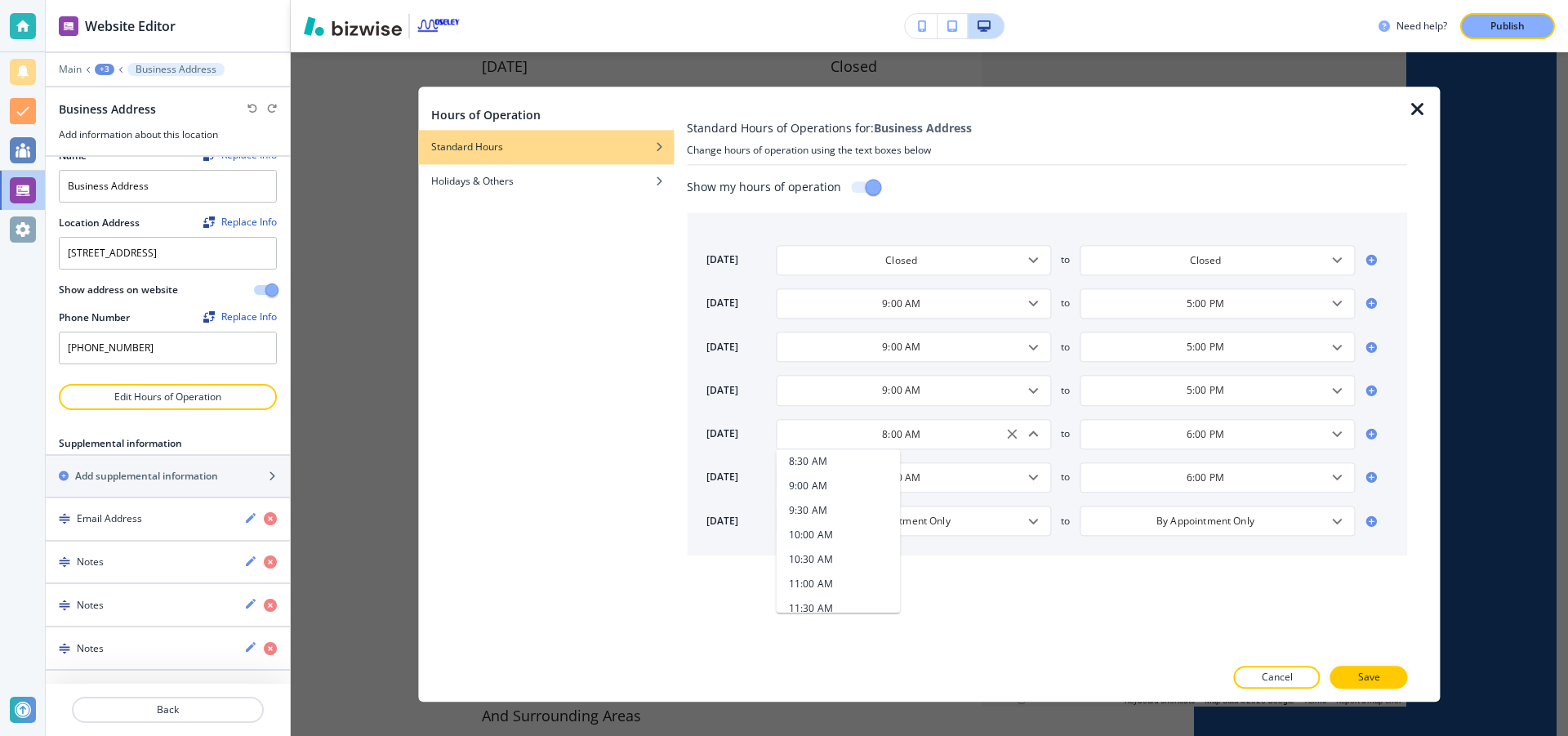
click at [806, 487] on h4 "9:00 AM" at bounding box center [808, 486] width 39 height 15
type input "9:00 AM"
click at [1339, 437] on icon "Open" at bounding box center [1338, 434] width 20 height 20
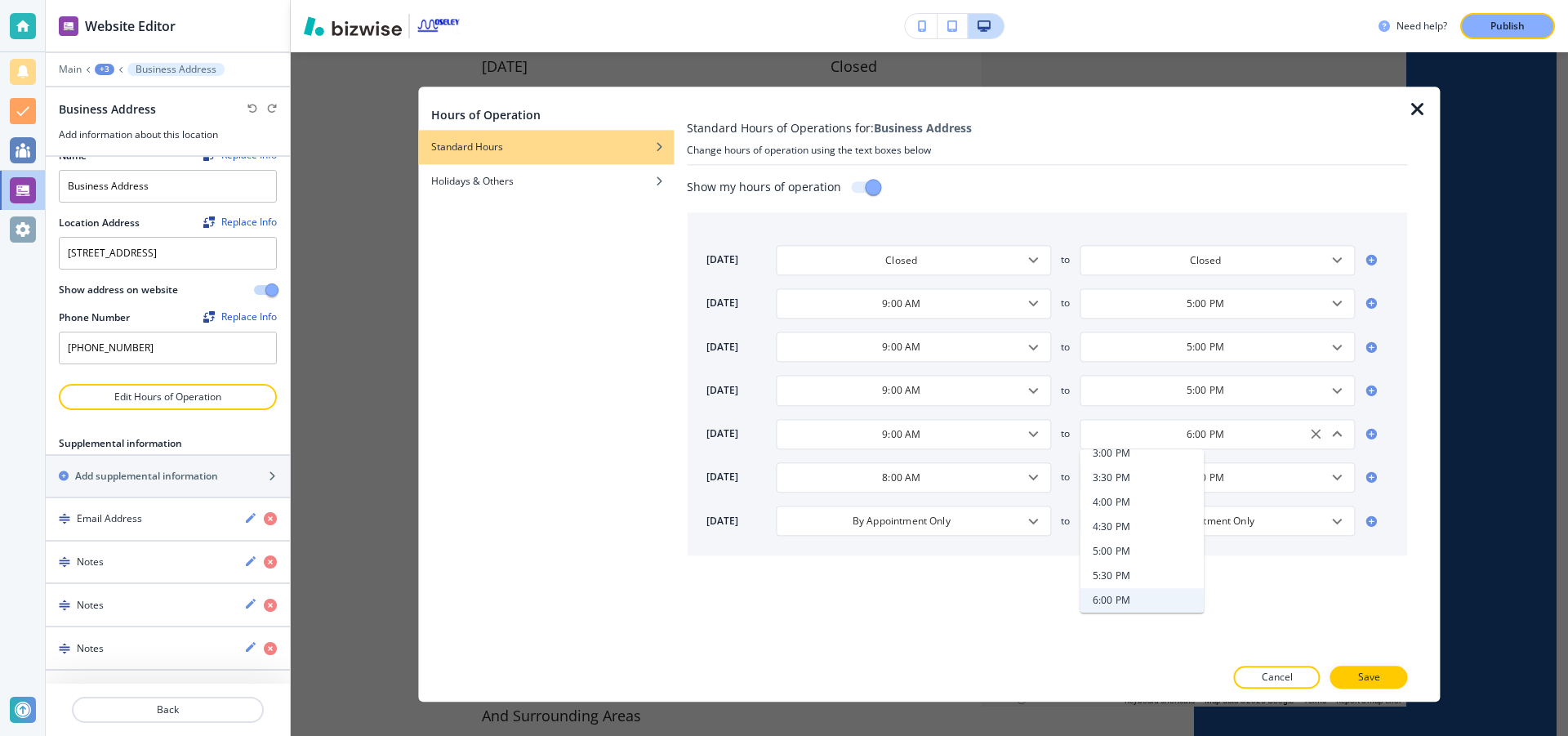
click at [1162, 546] on li "5:00 PM" at bounding box center [1142, 551] width 124 height 24
type input "5:00 PM"
click at [1039, 486] on icon "Open" at bounding box center [1033, 478] width 20 height 20
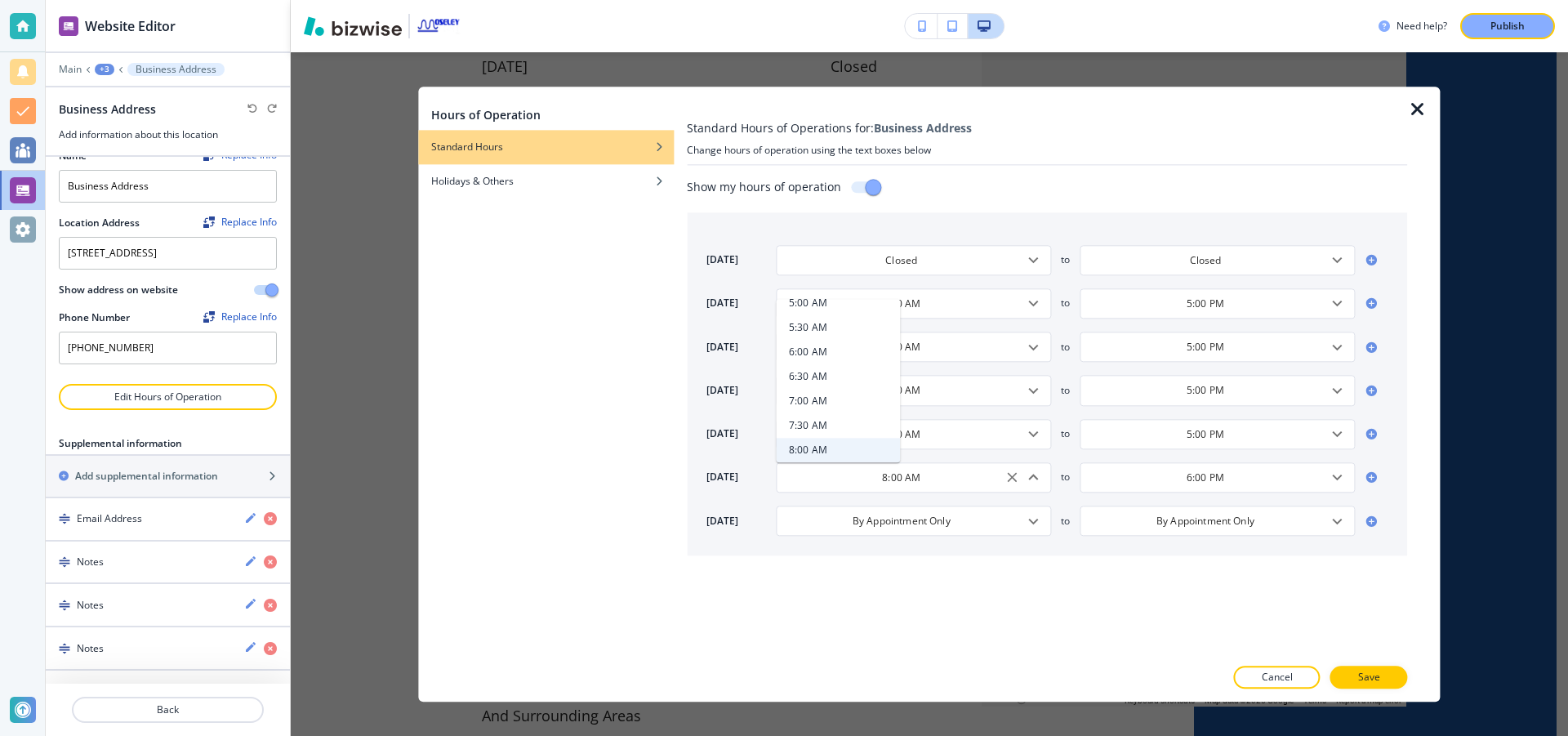
scroll to position [415, 0]
click at [818, 413] on h4 "9:00 AM" at bounding box center [808, 417] width 39 height 15
type input "9:00 AM"
click at [1337, 481] on icon "Open" at bounding box center [1338, 477] width 9 height 6
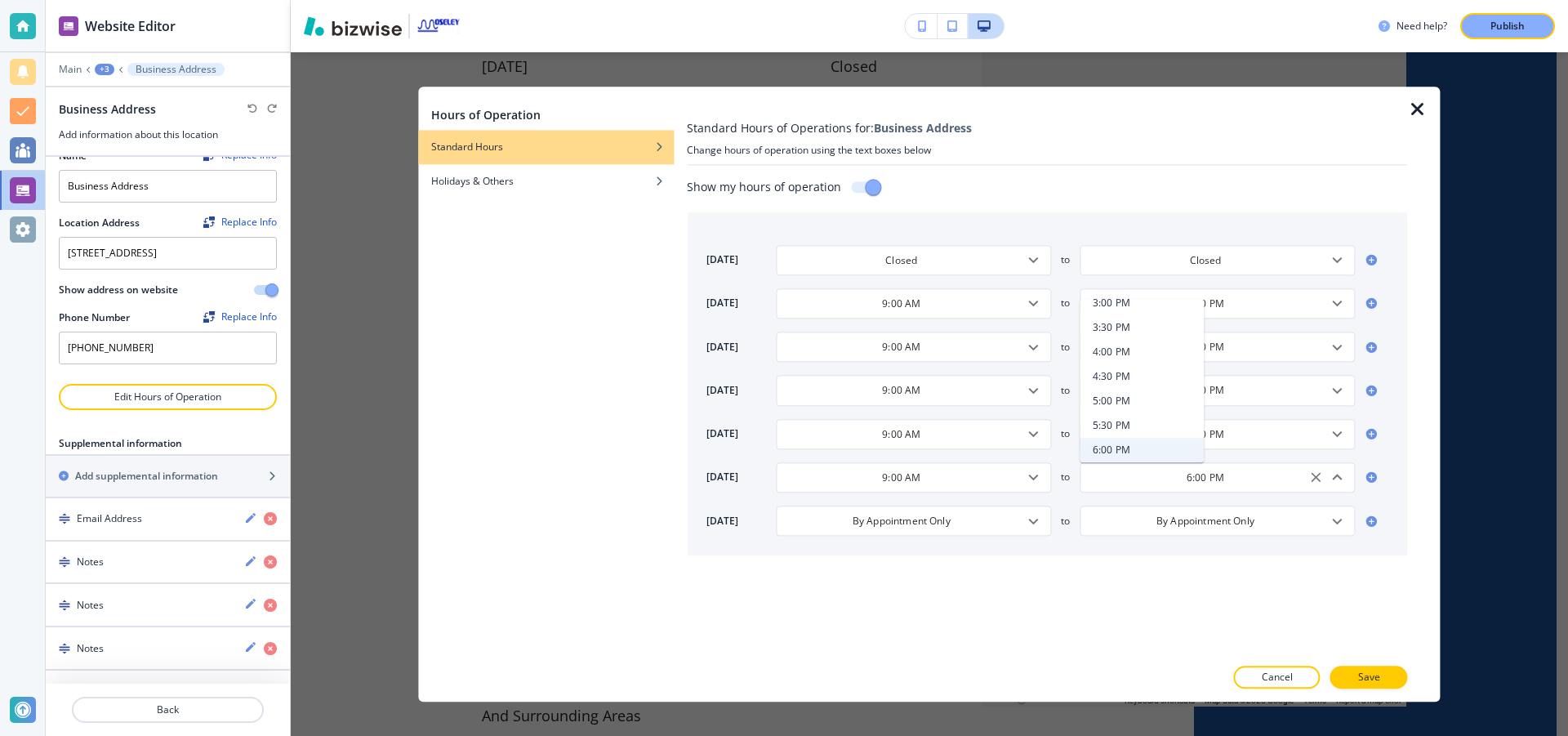
click at [1159, 405] on li "5:00 PM" at bounding box center [1142, 401] width 124 height 24
type input "5:00 PM"
click at [1374, 670] on button "Save" at bounding box center [1370, 677] width 78 height 23
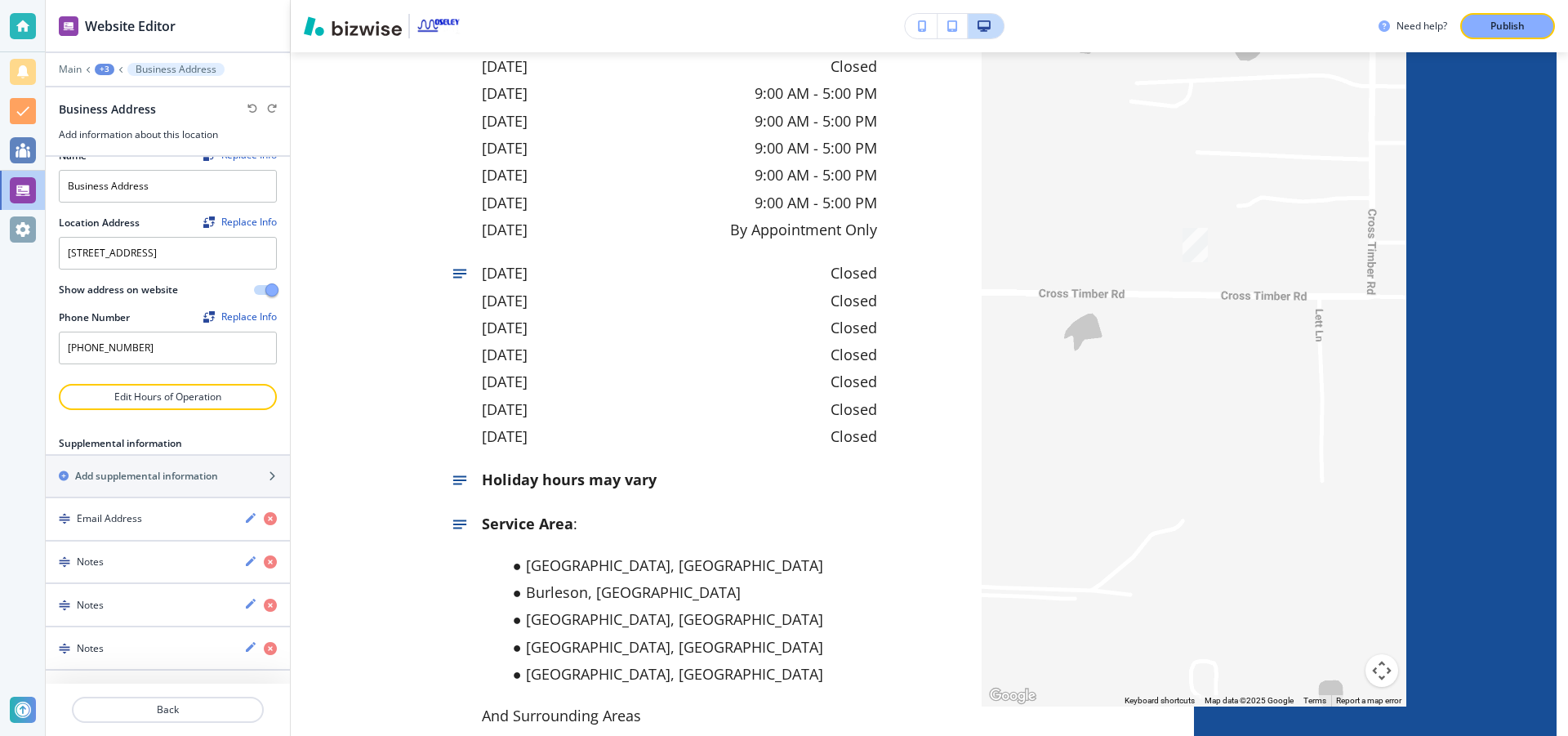
click at [891, 410] on div "← Move left → Move right ↑ Move up ↓ Move down + Zoom in - Zoom out Home Jump l…" at bounding box center [1142, 208] width 530 height 1293
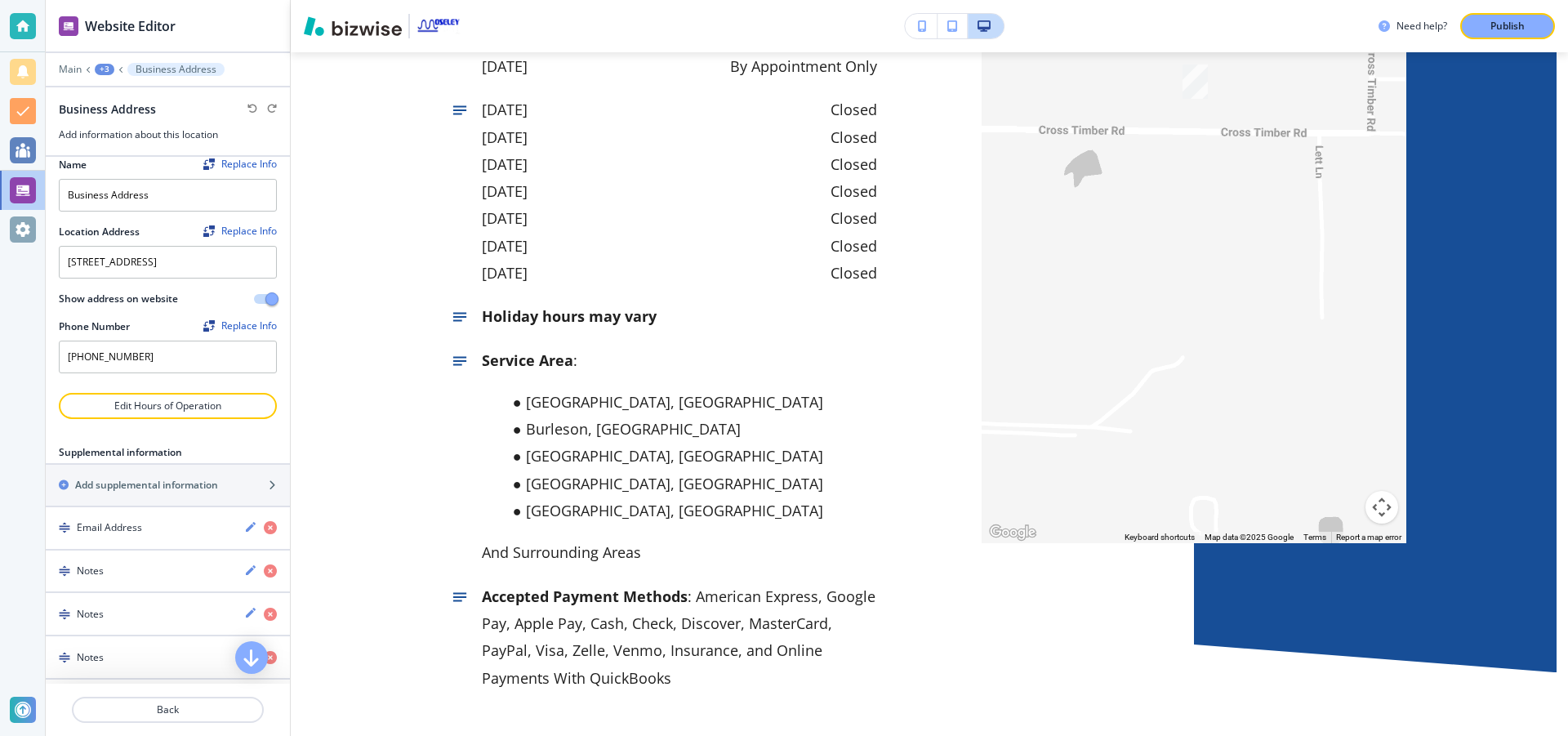
scroll to position [0, 0]
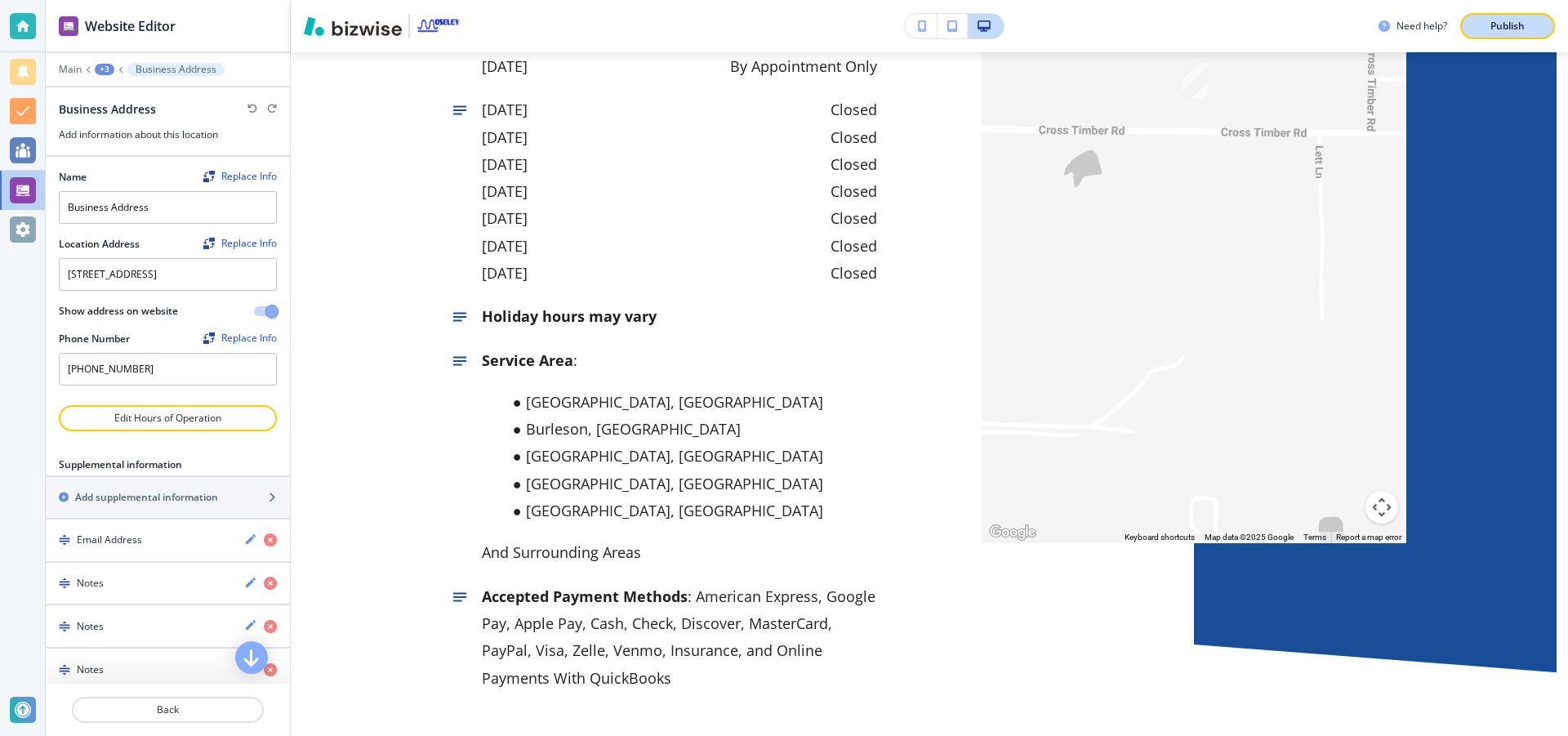
click at [1500, 28] on p "Publish" at bounding box center [1508, 26] width 34 height 15
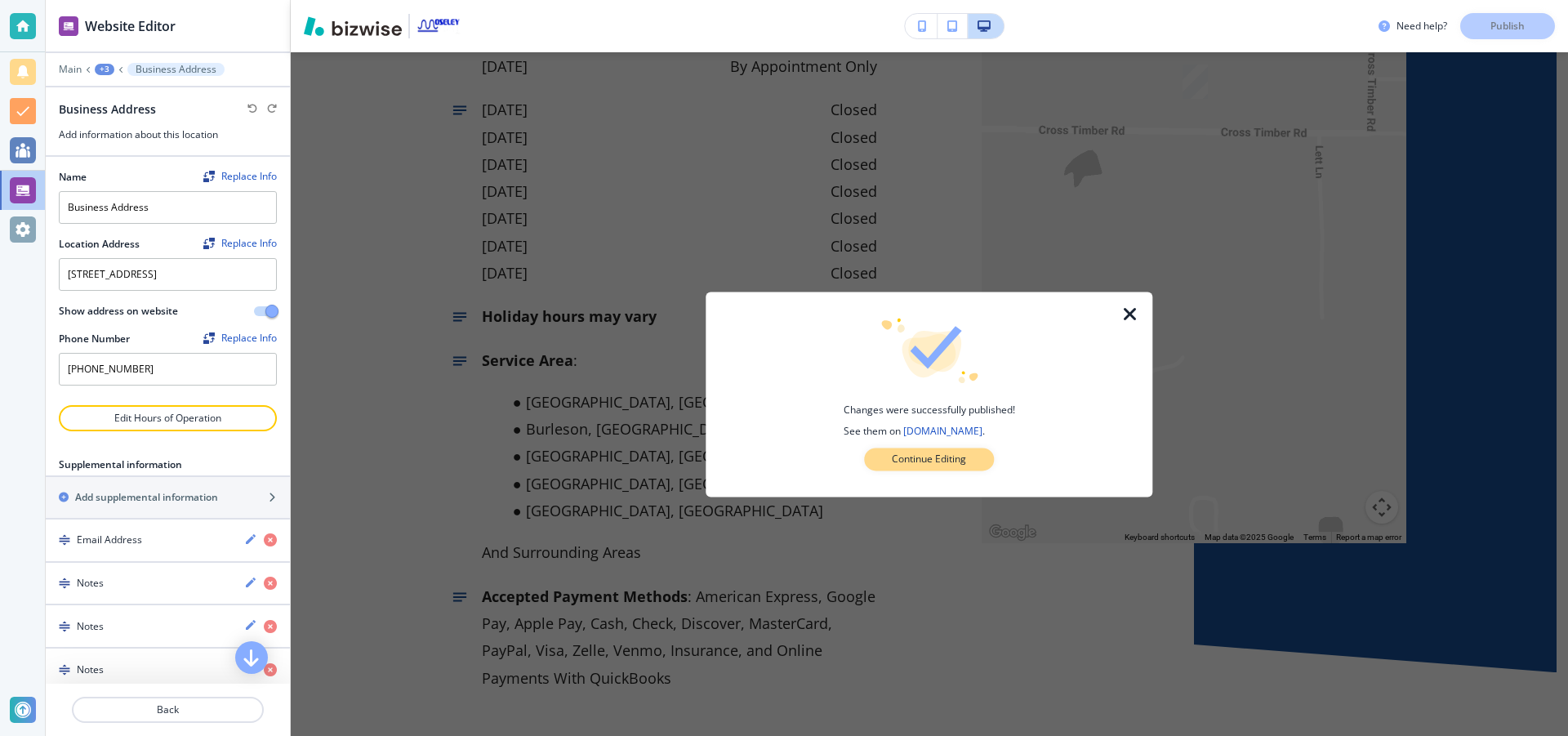
click at [944, 465] on p "Continue Editing" at bounding box center [929, 459] width 74 height 15
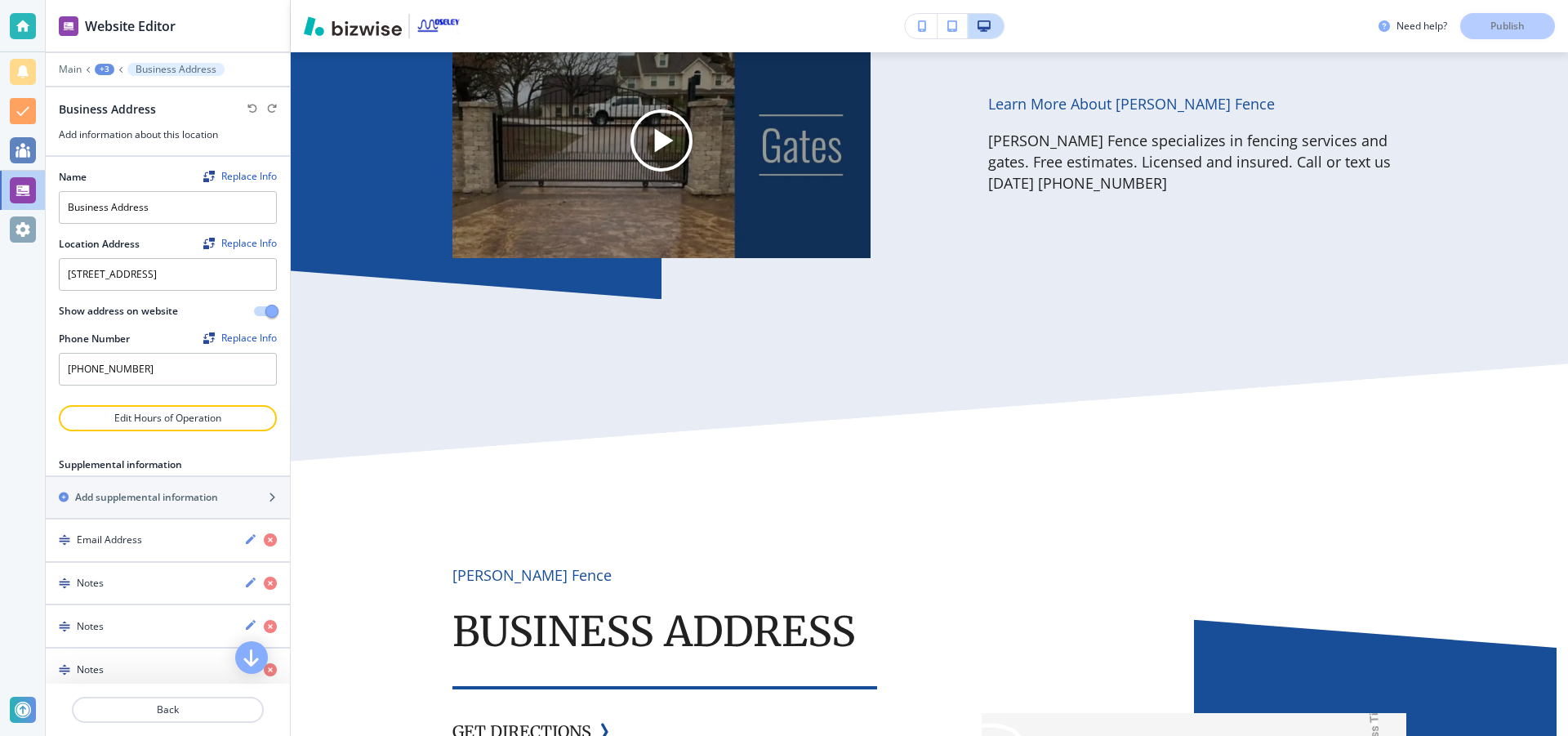
scroll to position [7908, 0]
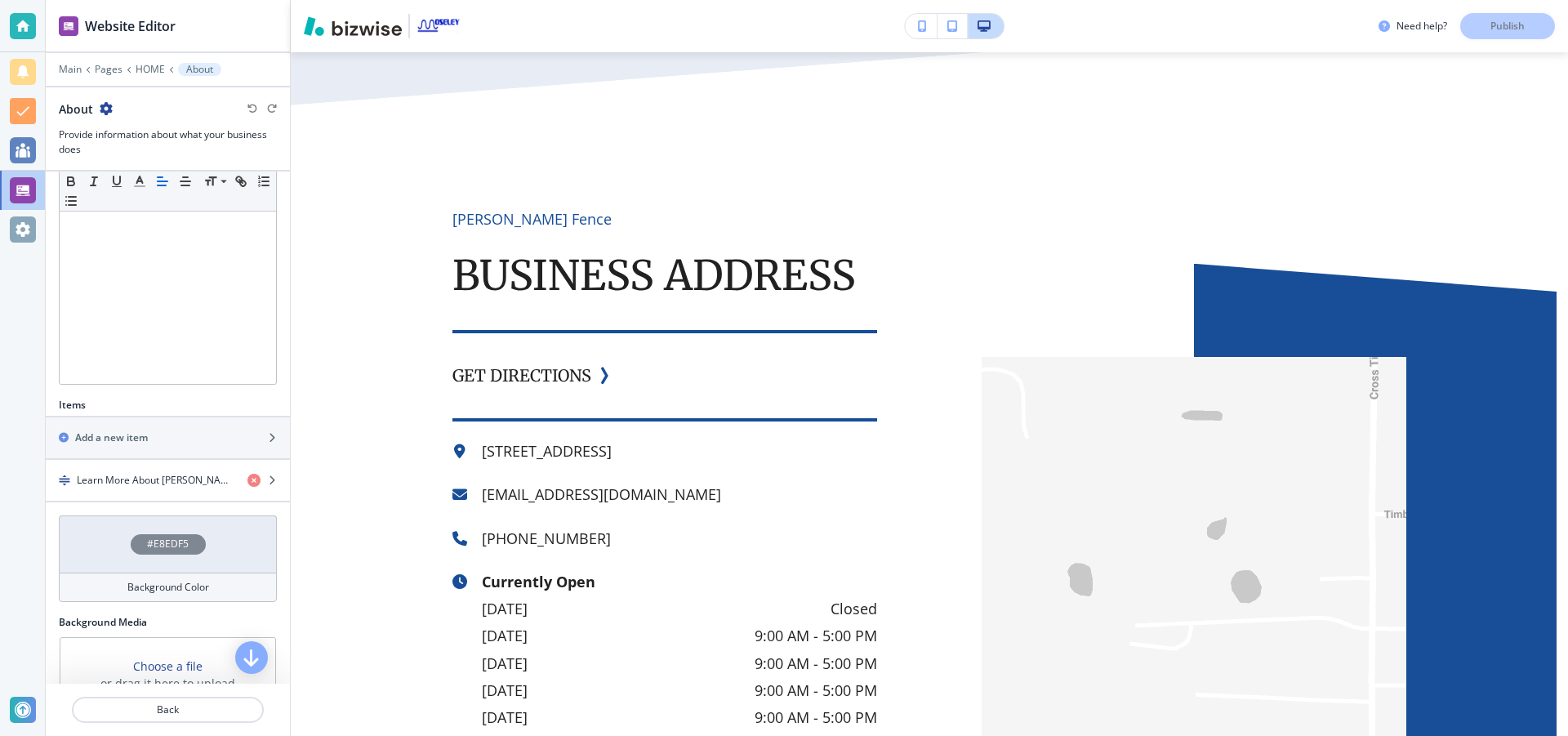
scroll to position [373, 0]
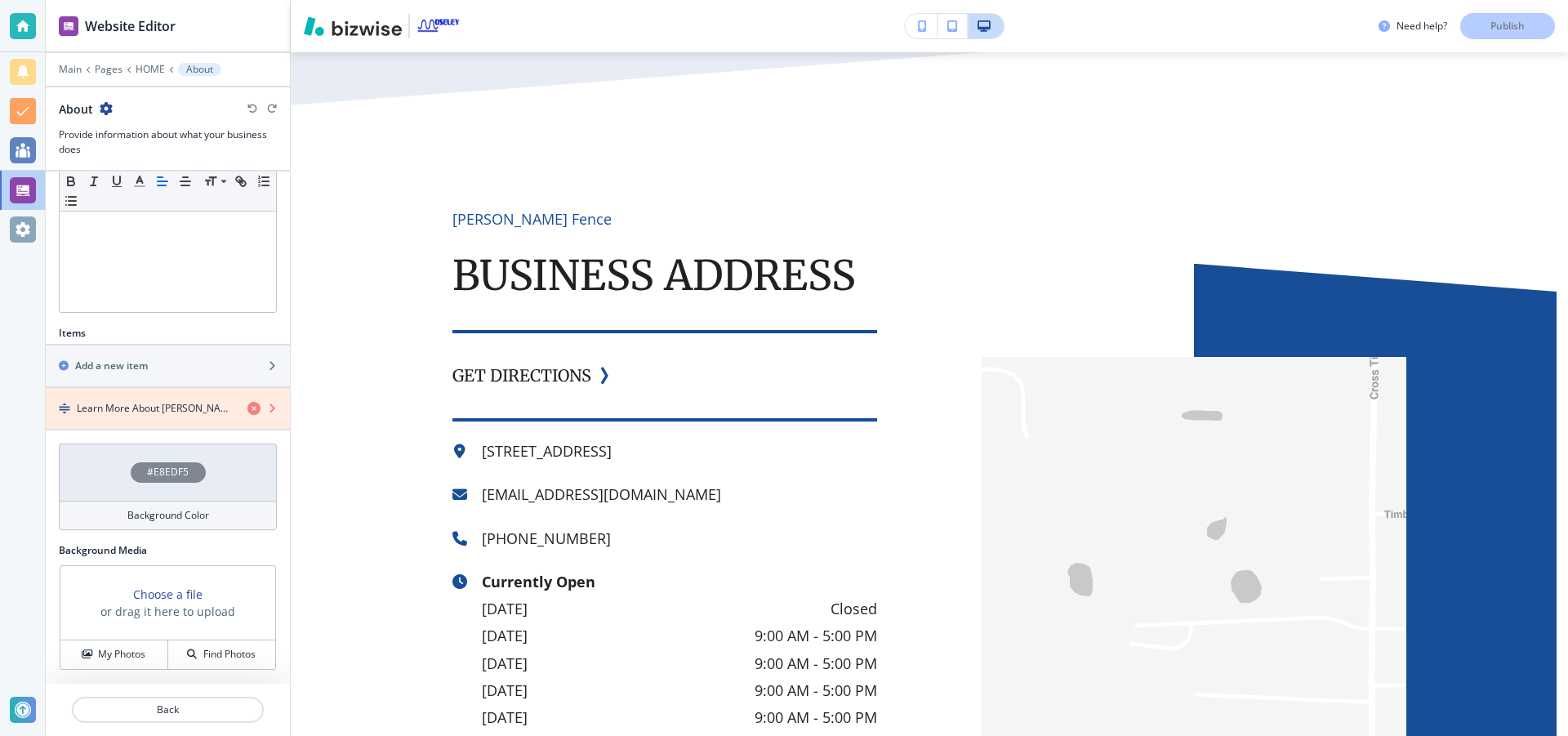
click at [248, 406] on icon "button" at bounding box center [254, 408] width 13 height 13
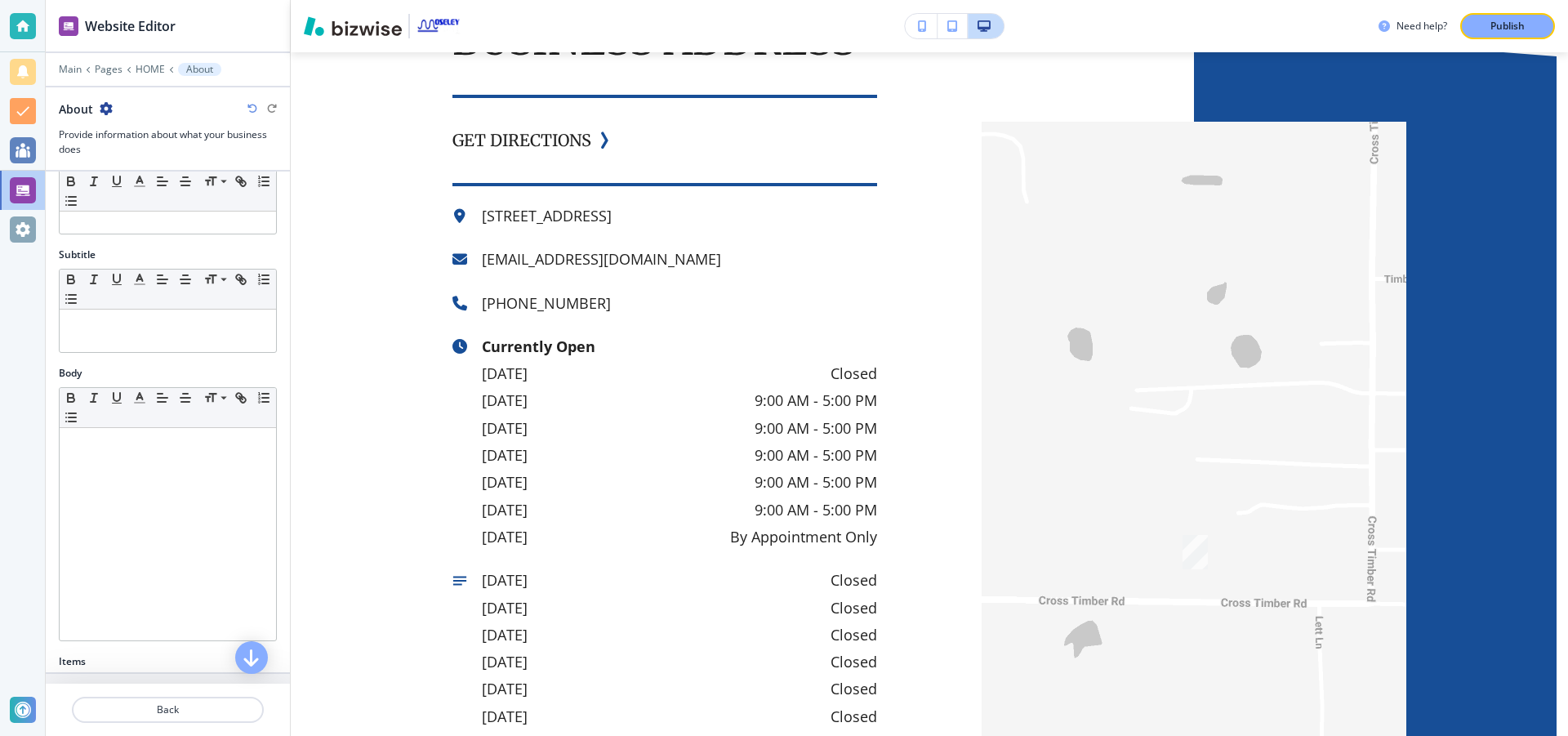
scroll to position [0, 0]
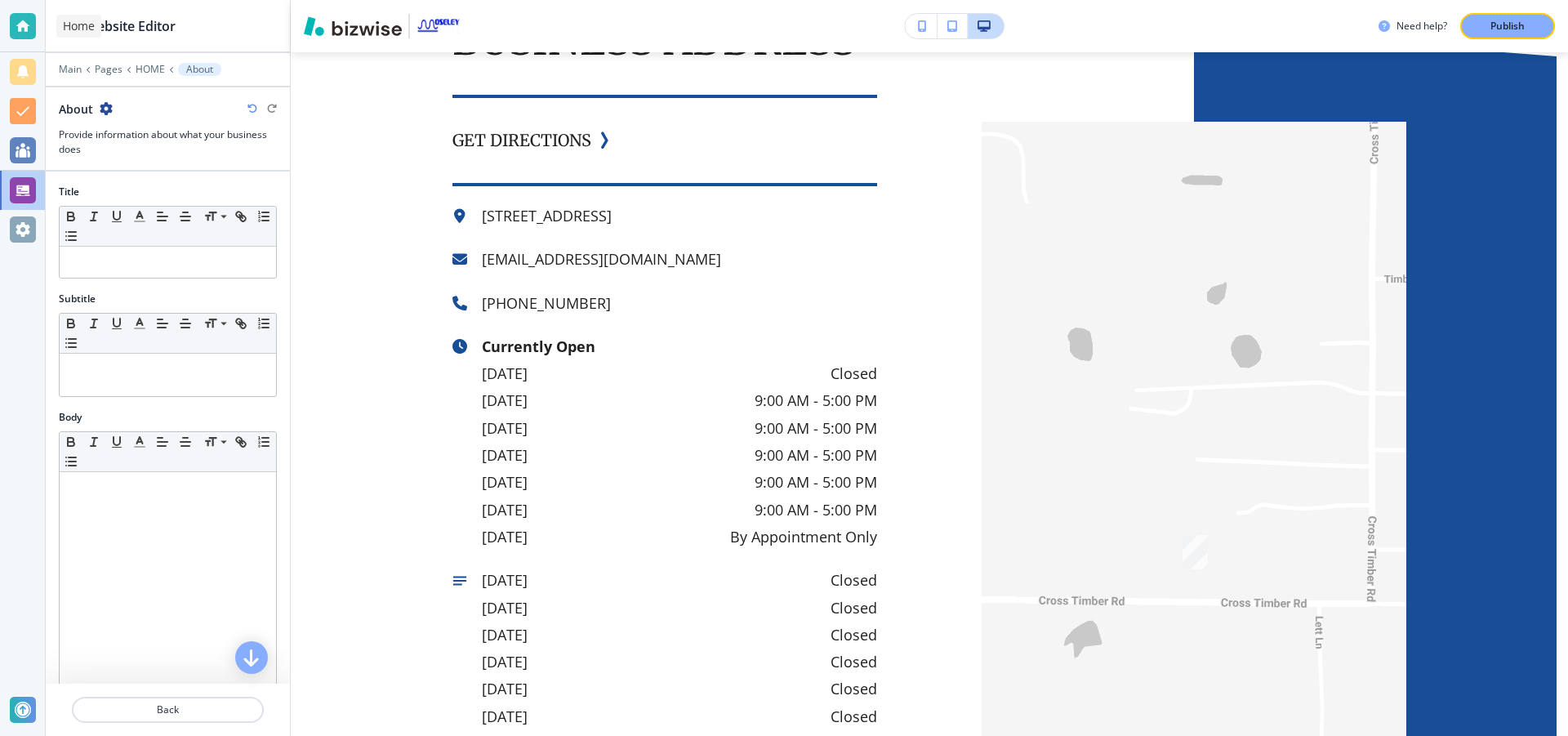
click at [24, 20] on div at bounding box center [22, 26] width 26 height 26
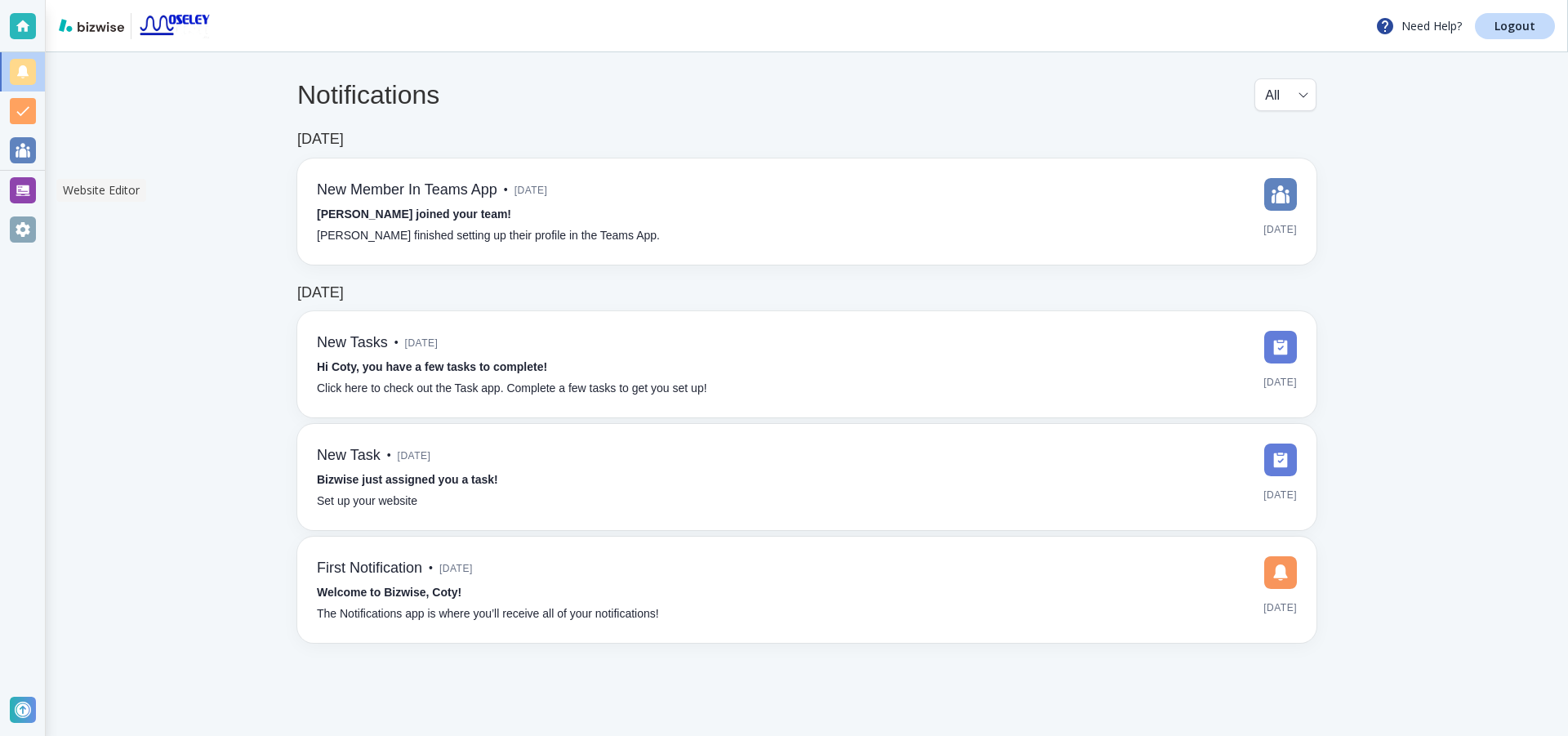
click at [24, 190] on div at bounding box center [22, 191] width 26 height 26
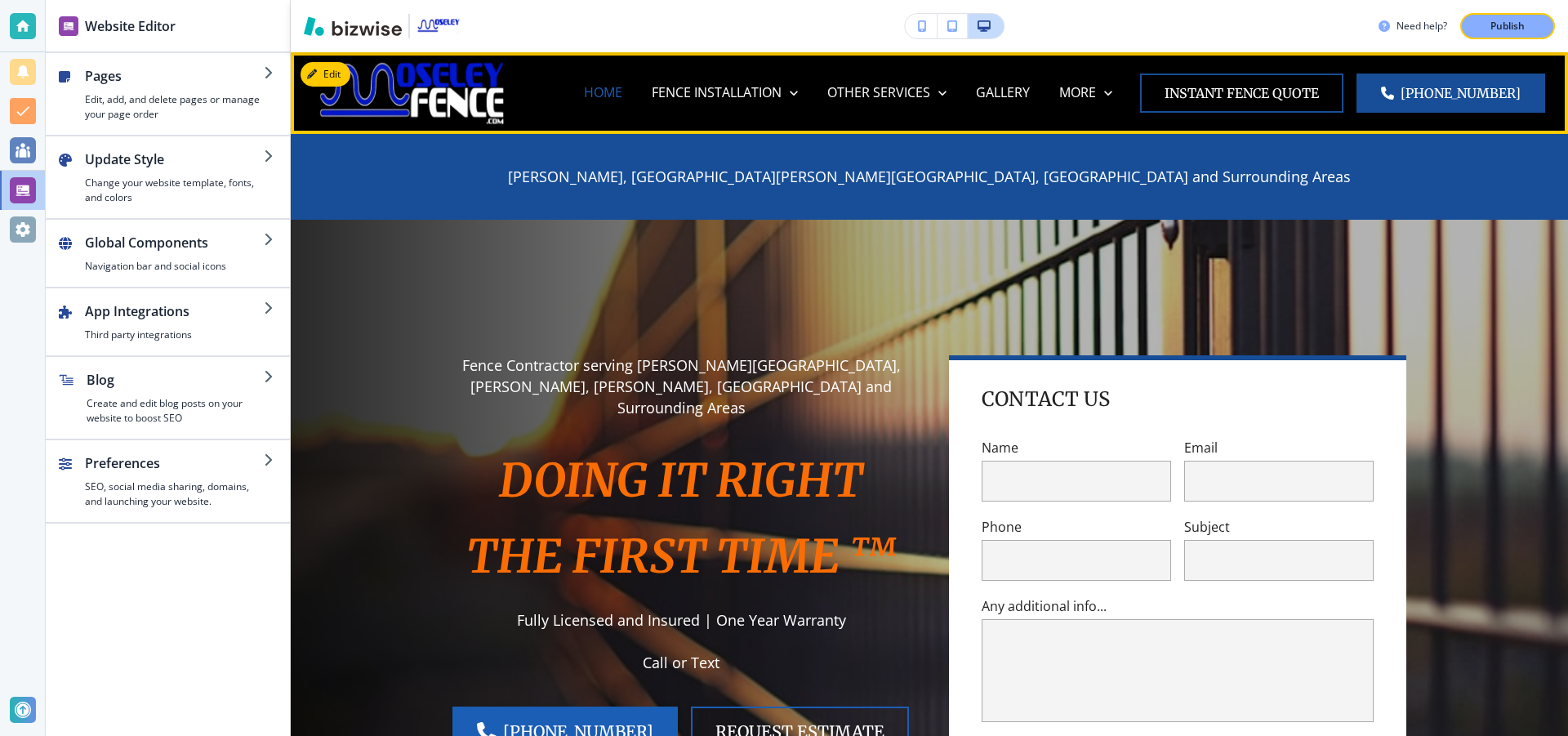
click at [623, 90] on p "HOME" at bounding box center [603, 93] width 39 height 19
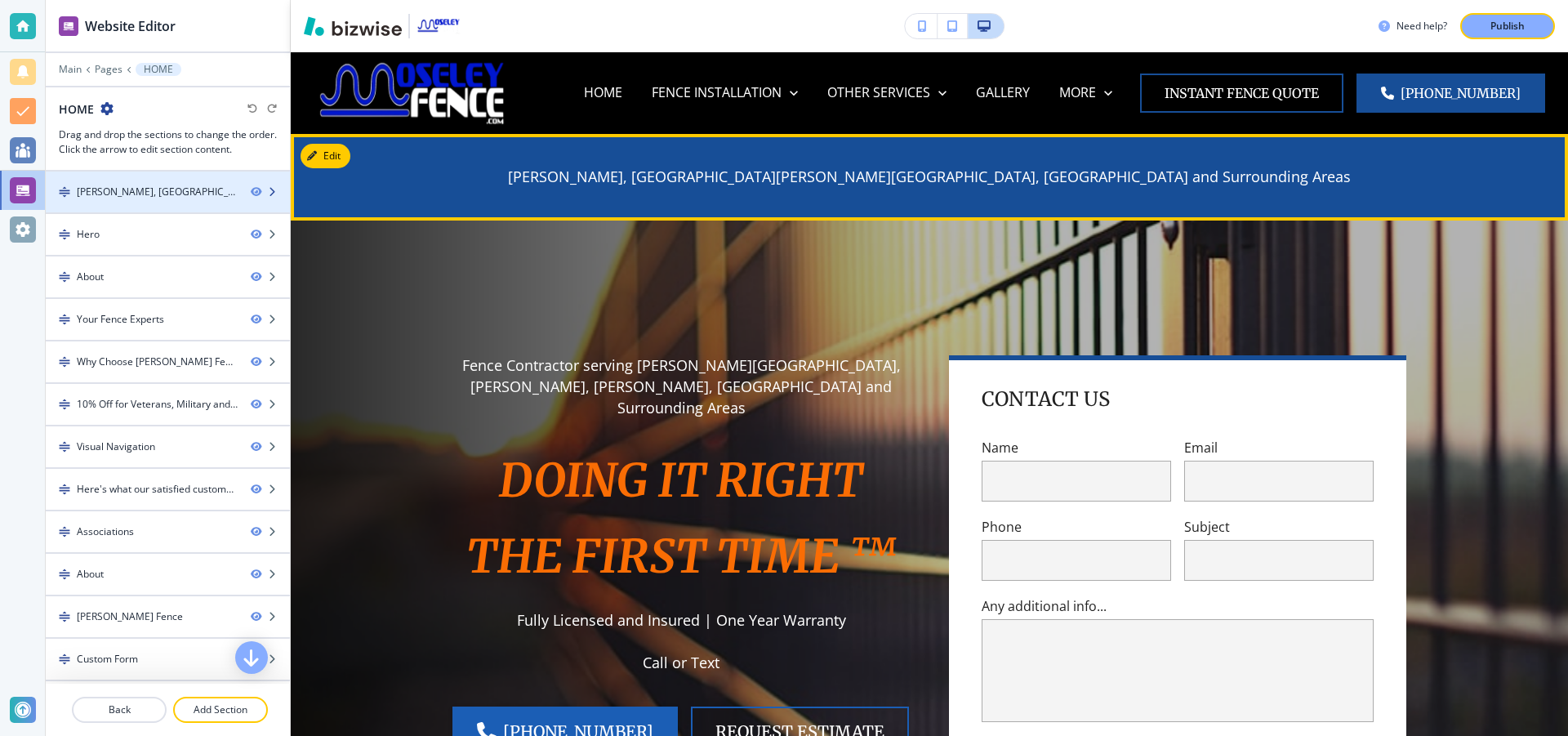
click at [254, 192] on div at bounding box center [270, 192] width 39 height 9
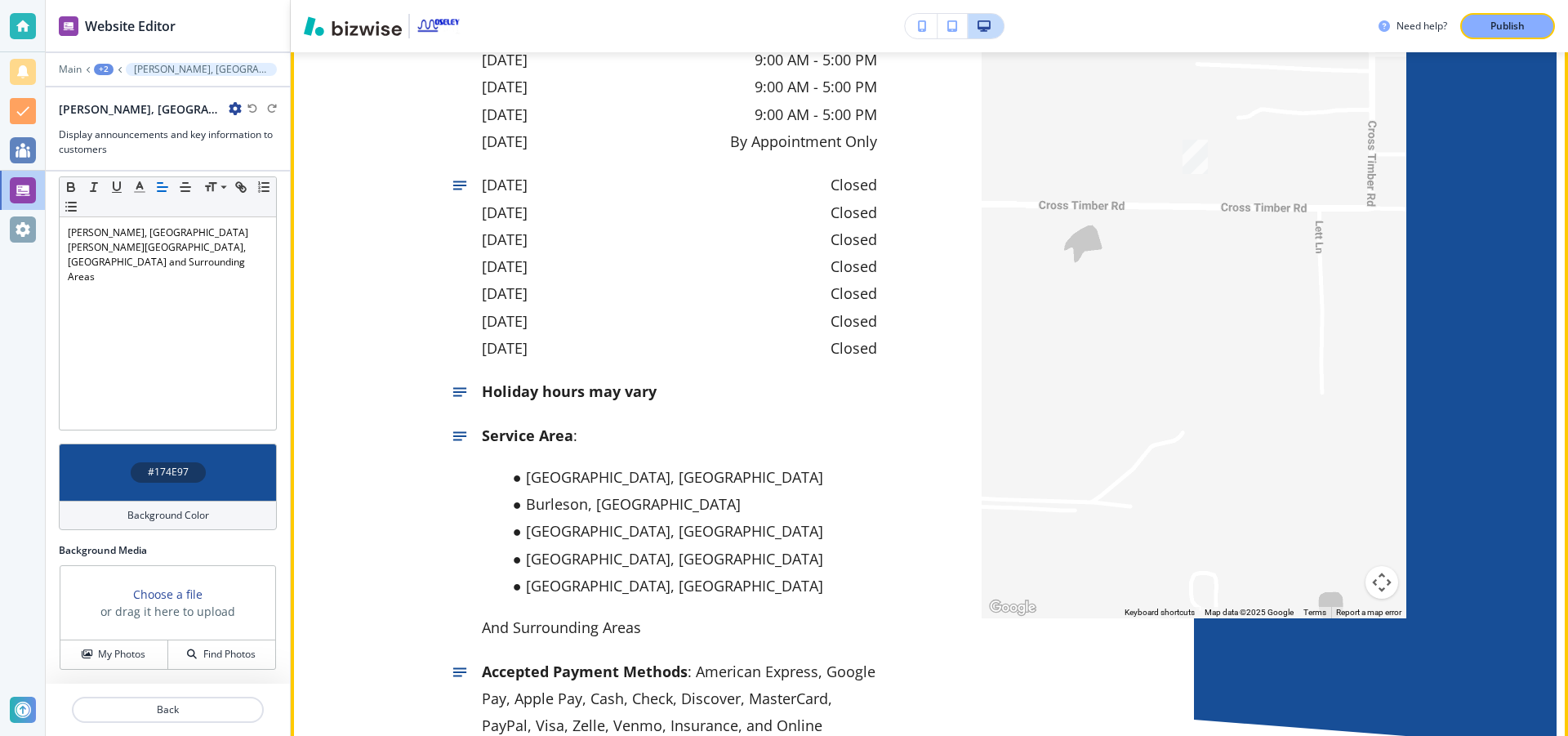
scroll to position [8169, 0]
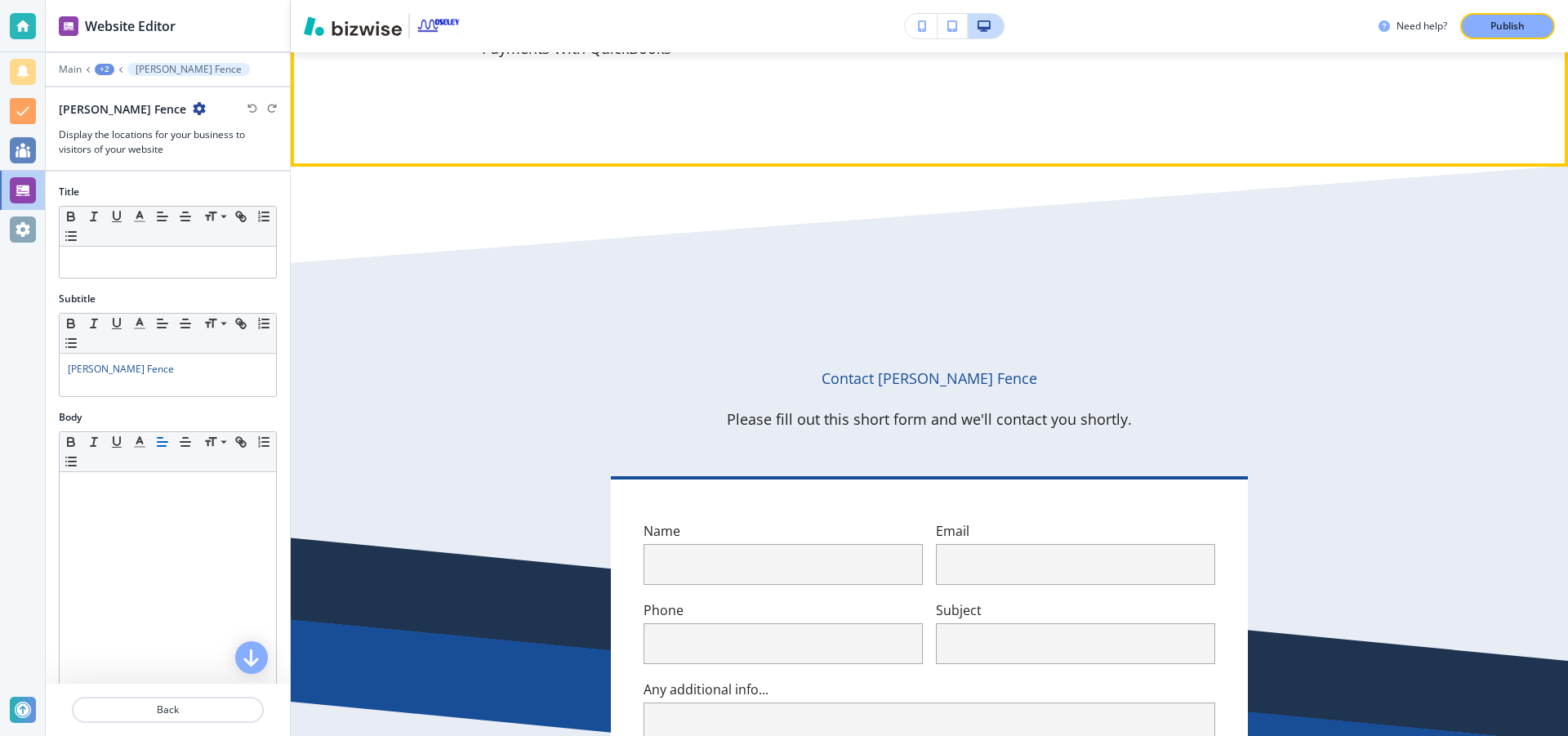
scroll to position [9225, 0]
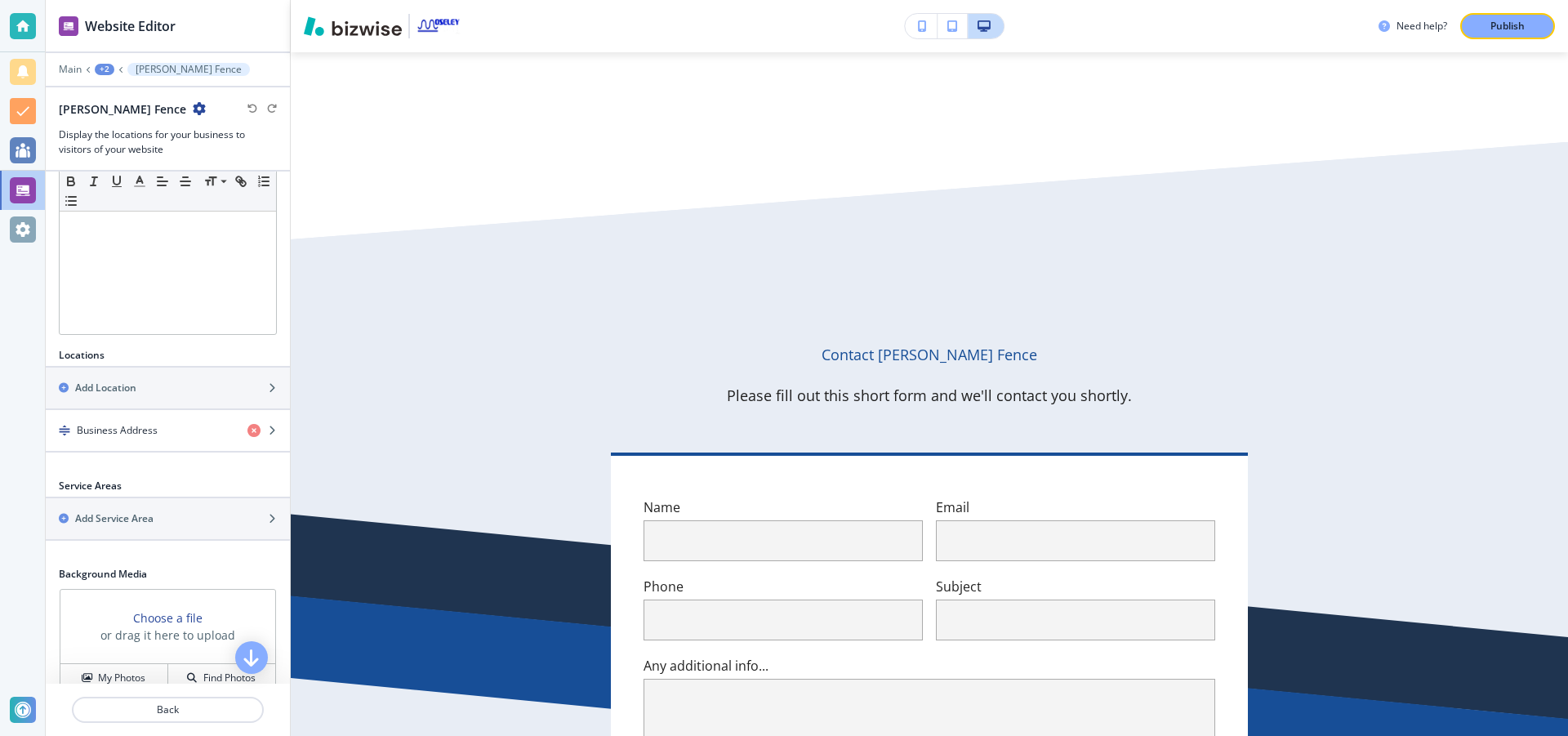
scroll to position [400, 0]
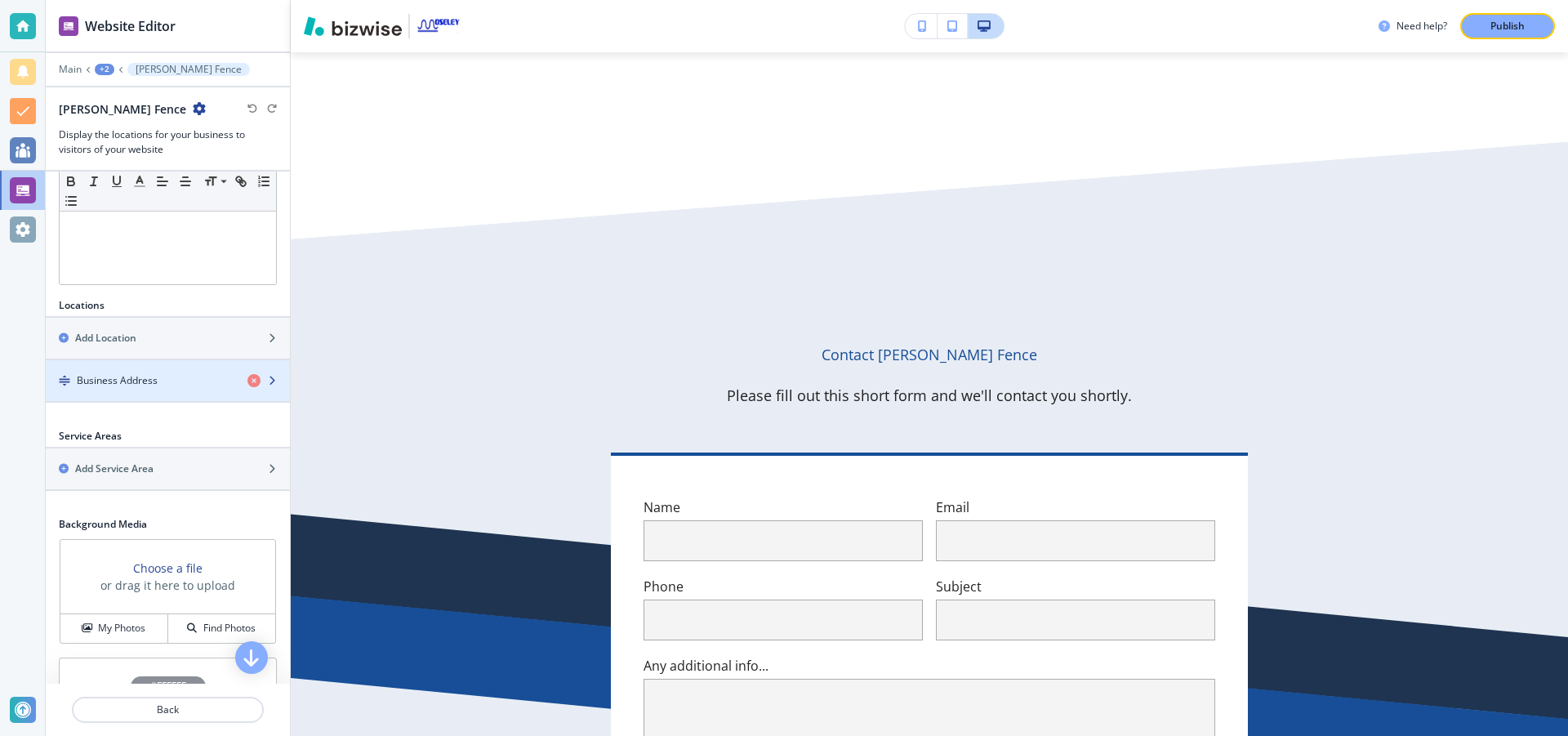
click at [267, 378] on icon "button" at bounding box center [272, 381] width 9 height 9
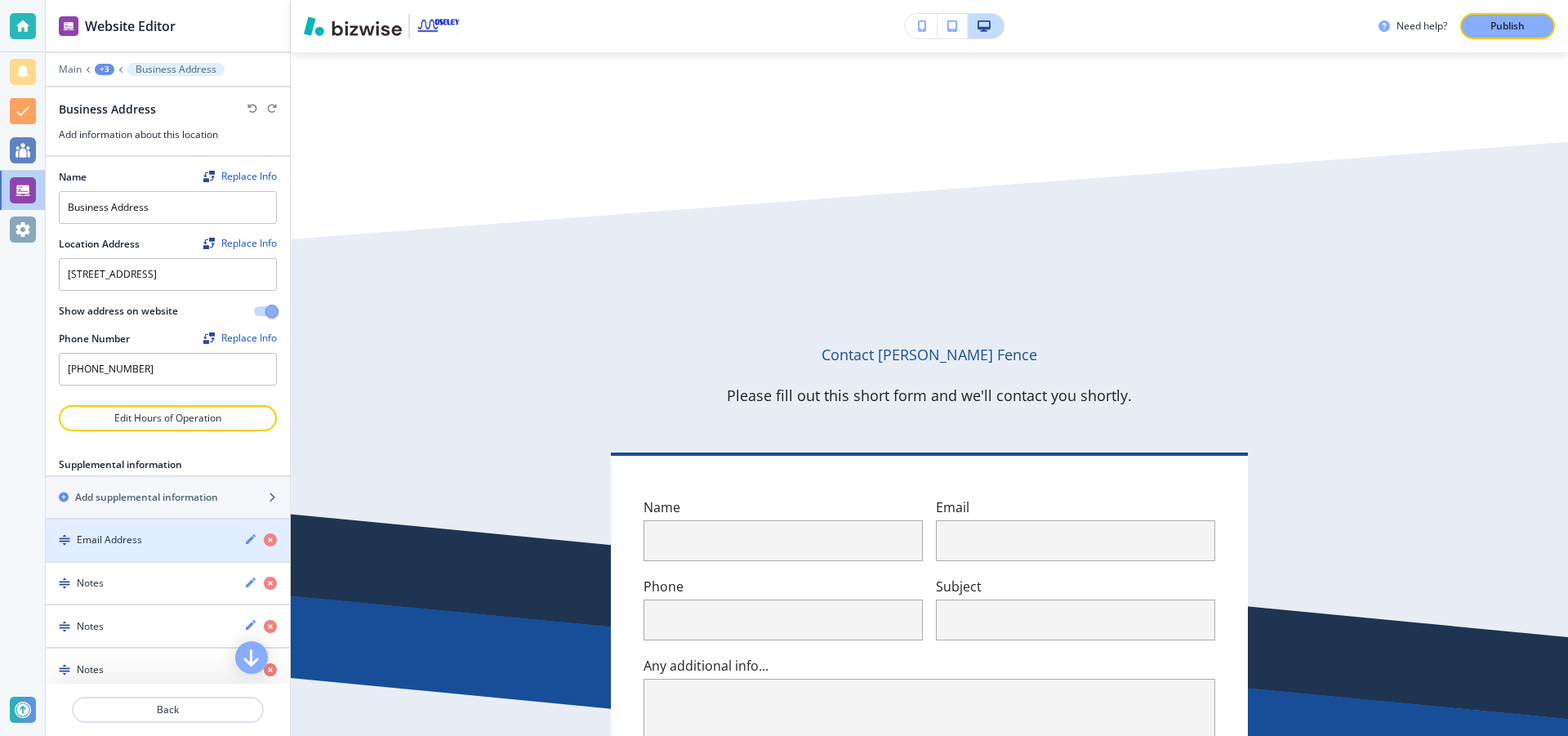
click at [244, 546] on icon "button" at bounding box center [250, 538] width 13 height 13
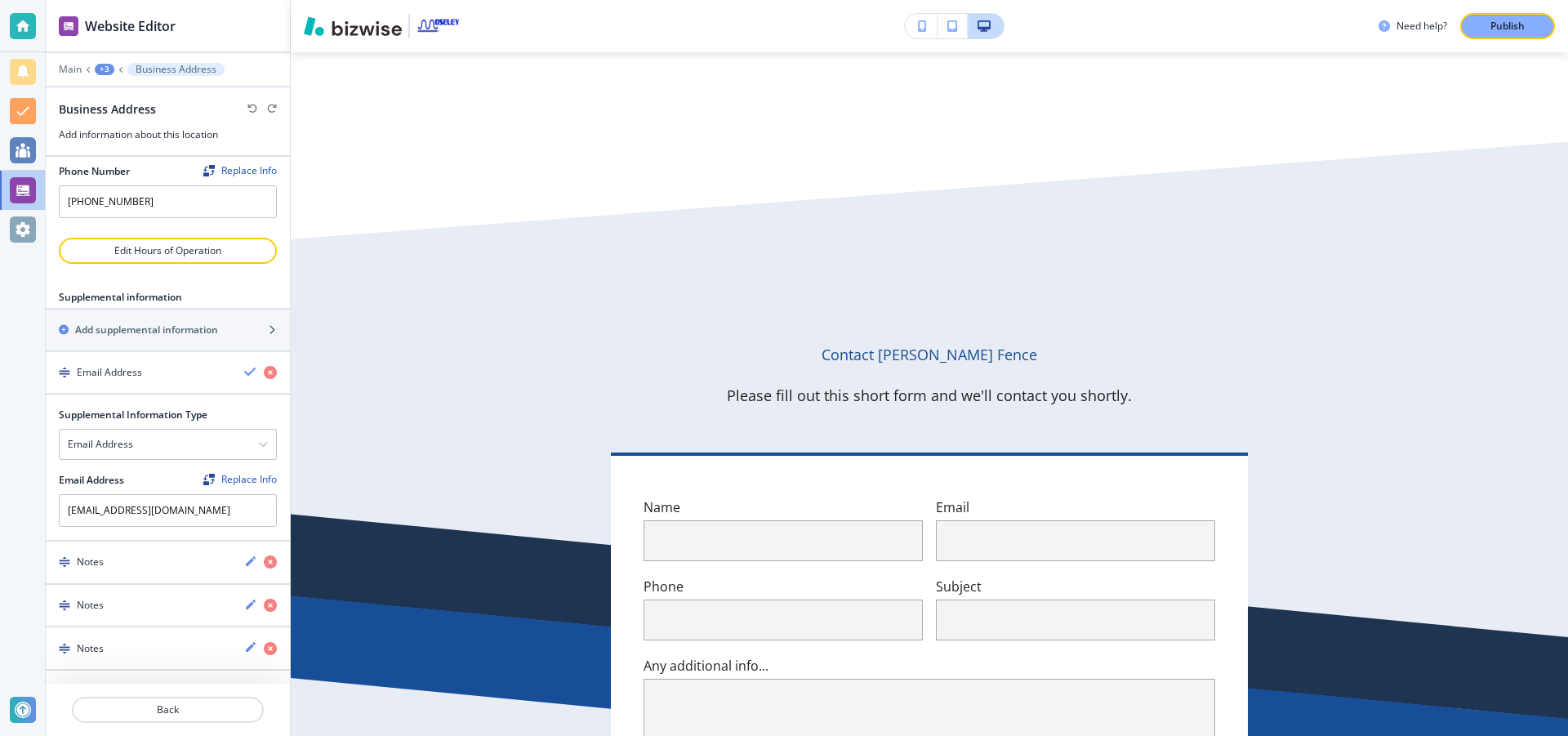
scroll to position [182, 0]
click at [219, 705] on p "Back" at bounding box center [167, 709] width 189 height 15
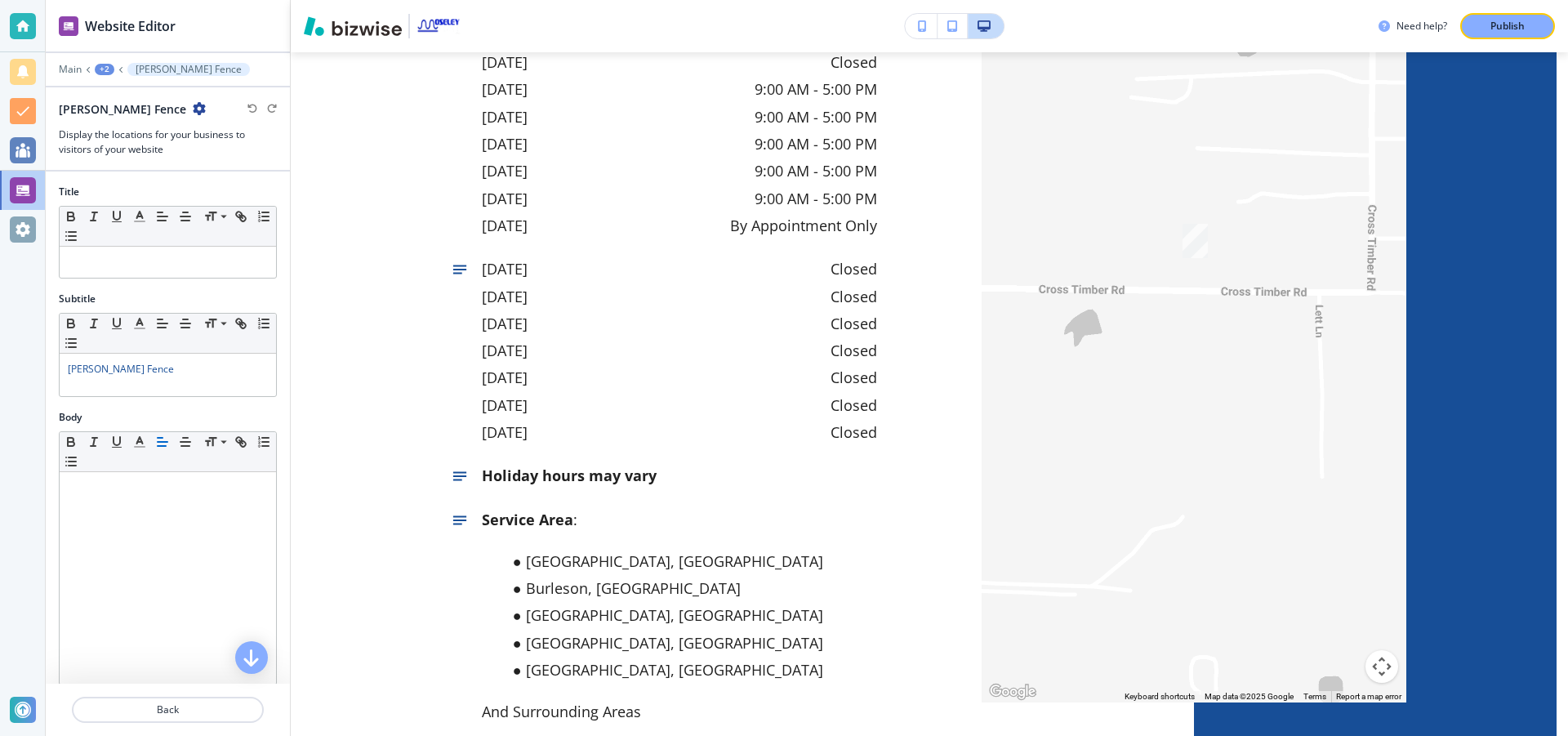
scroll to position [8408, 0]
